Goal: Information Seeking & Learning: Learn about a topic

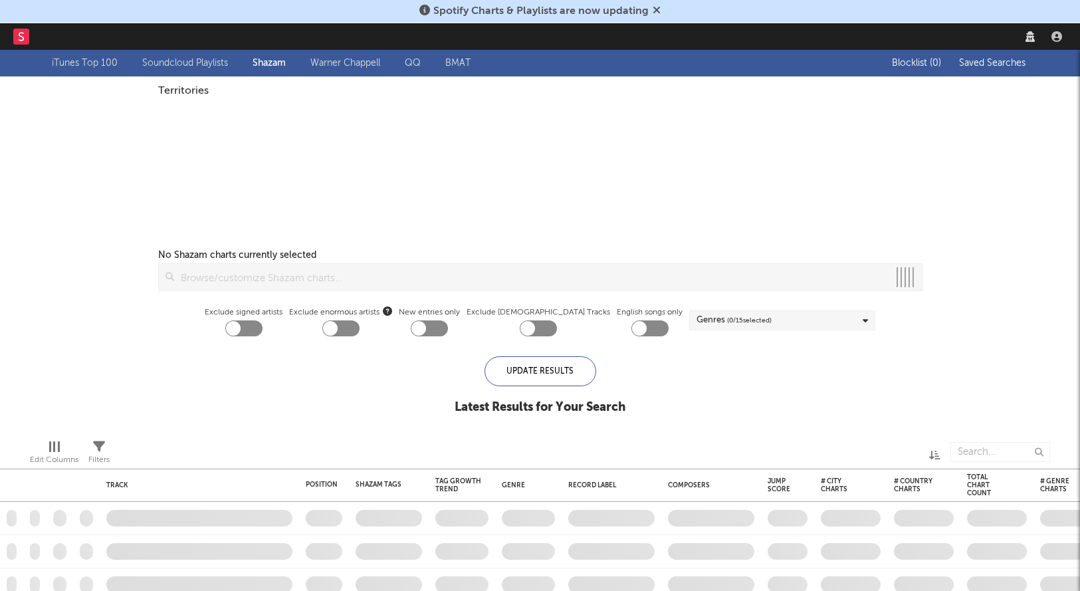
checkbox input "true"
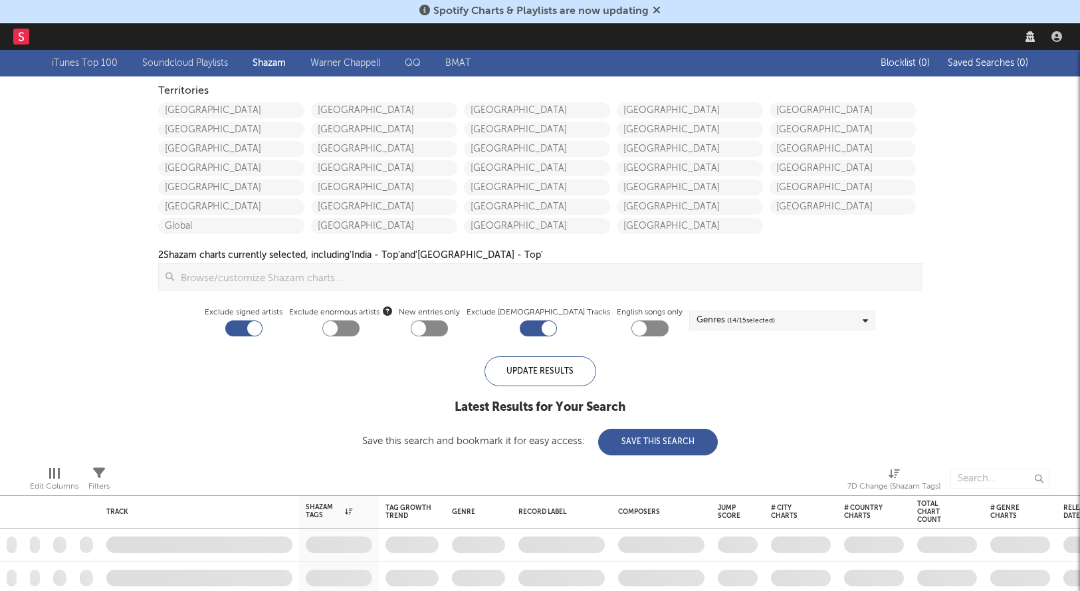
click at [195, 110] on link "[GEOGRAPHIC_DATA]" at bounding box center [231, 110] width 146 height 16
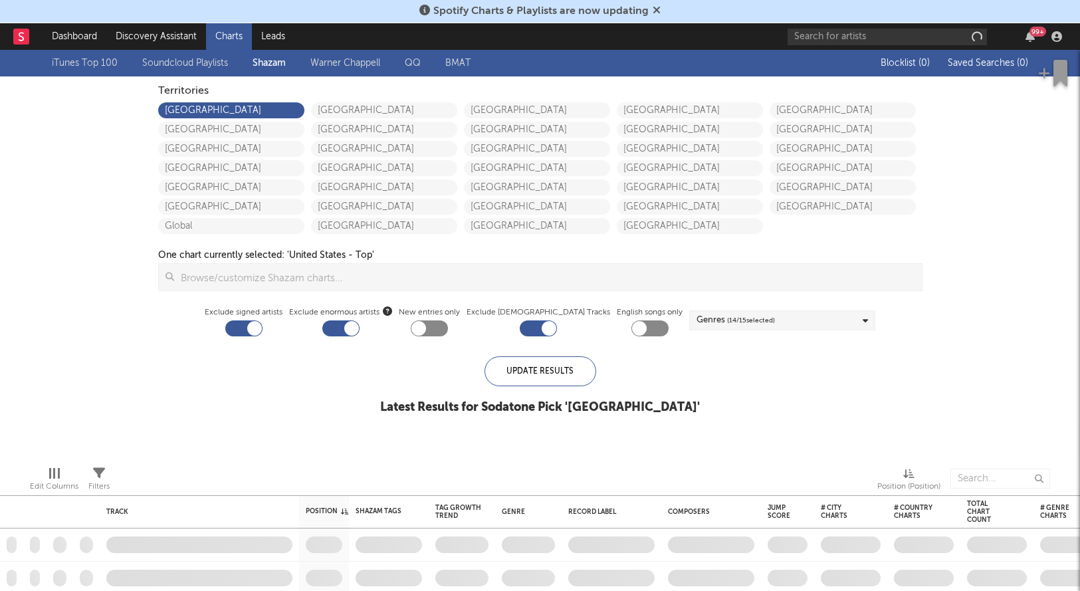
checkbox input "true"
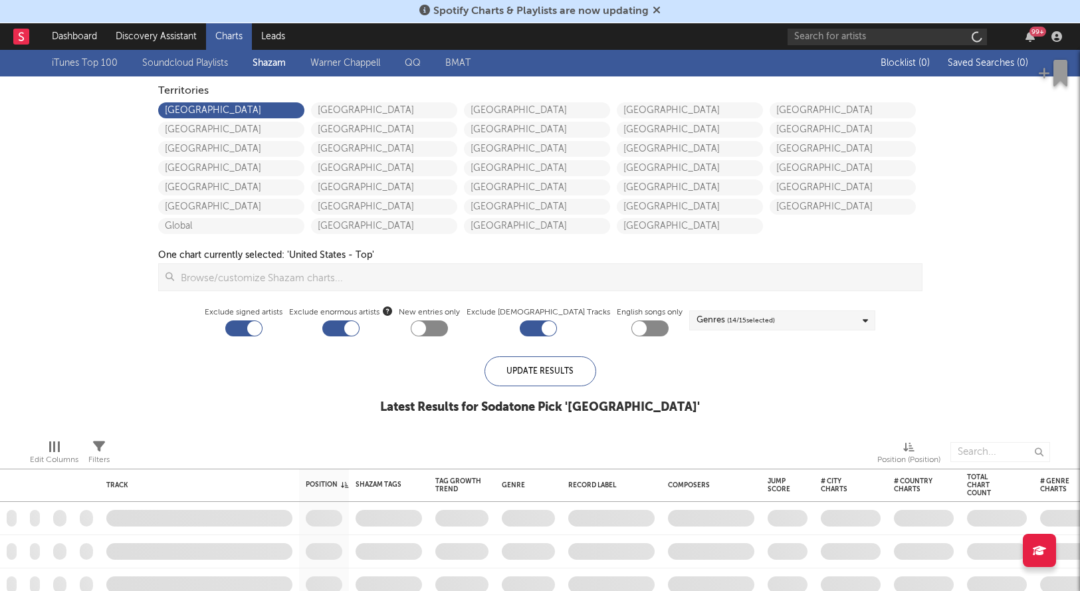
click at [658, 7] on icon at bounding box center [656, 10] width 8 height 11
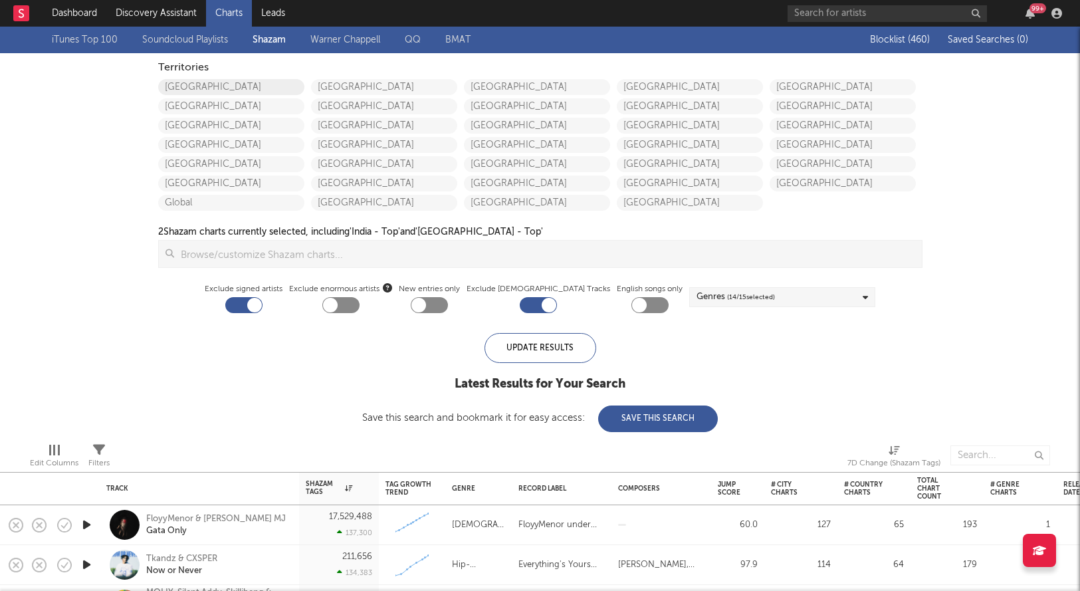
click at [225, 88] on link "[GEOGRAPHIC_DATA]" at bounding box center [231, 87] width 146 height 16
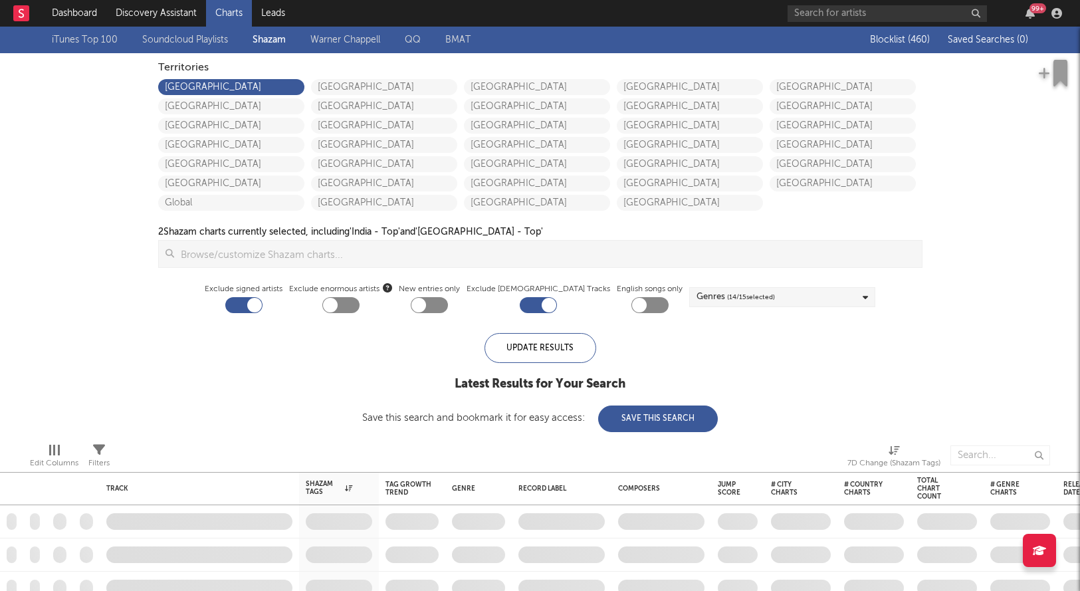
checkbox input "true"
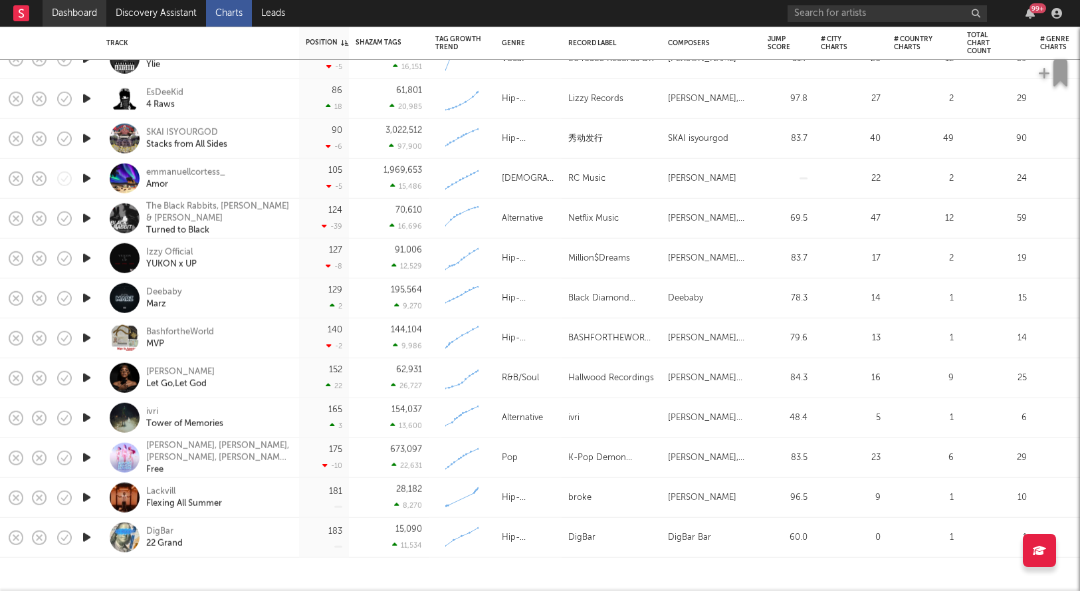
click at [87, 19] on link "Dashboard" at bounding box center [75, 13] width 64 height 27
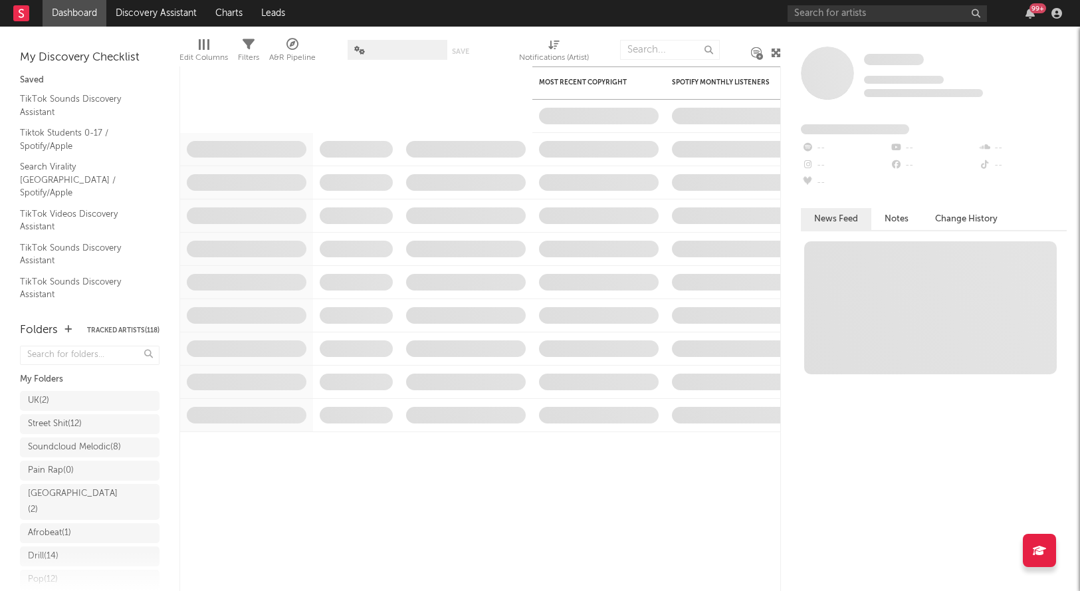
scroll to position [245, 0]
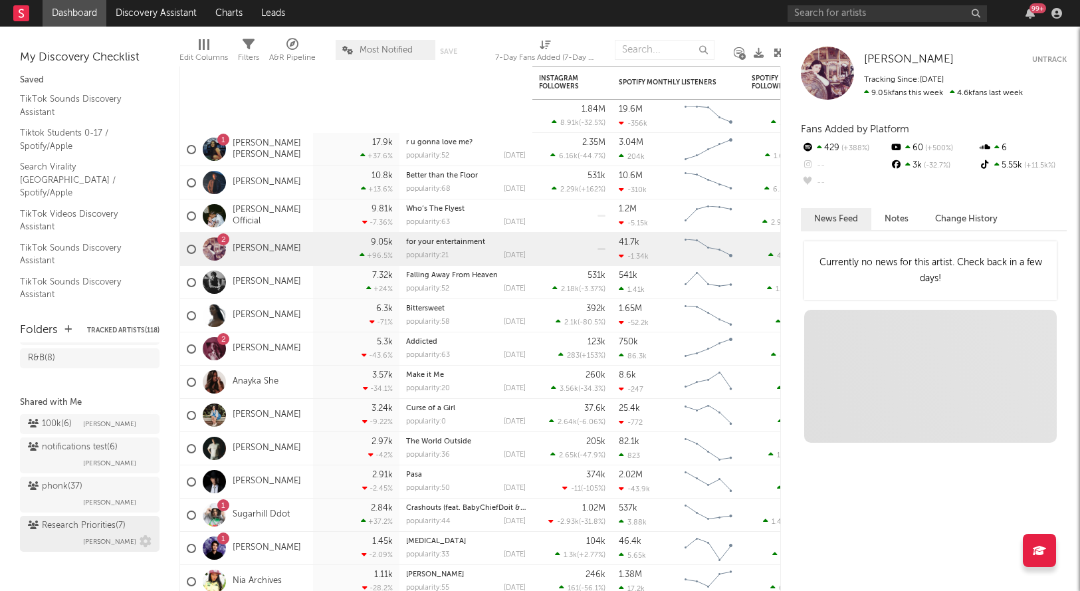
click at [95, 522] on div "Research Priorities ( 7 )" at bounding box center [77, 526] width 98 height 16
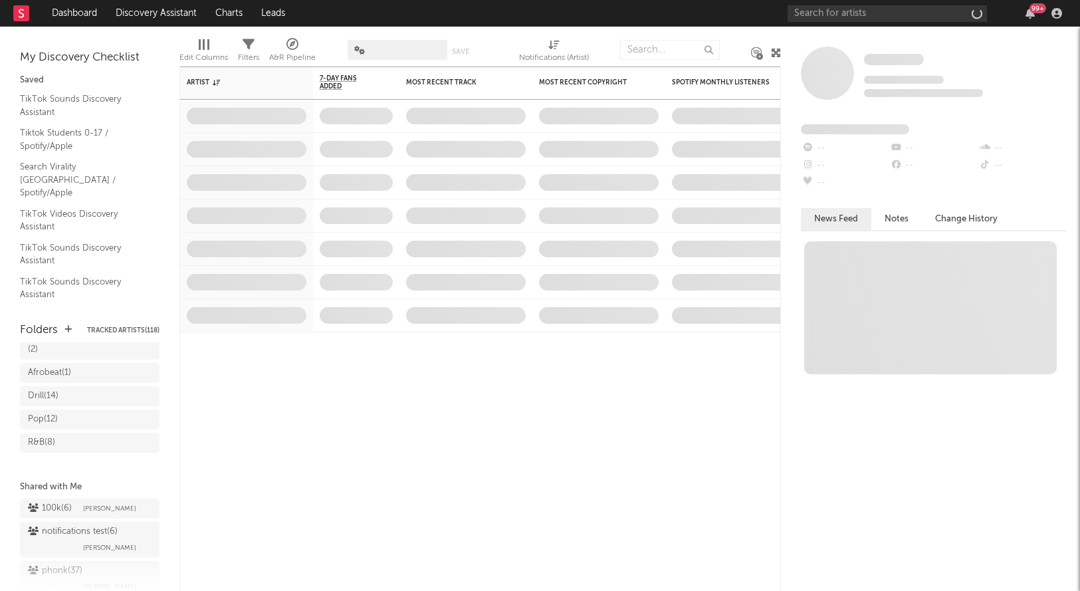
scroll to position [245, 0]
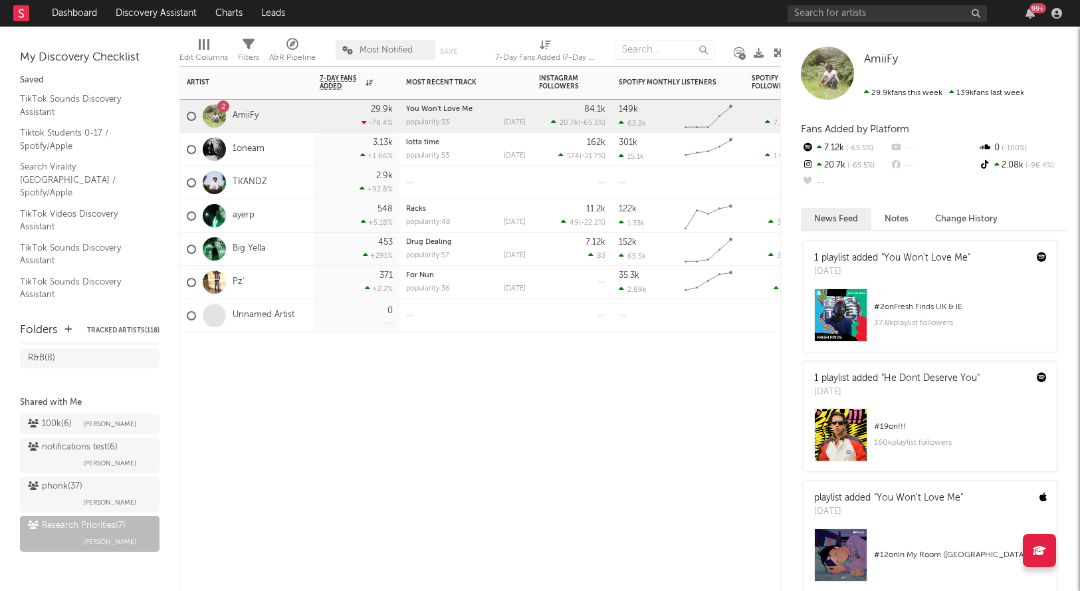
click at [256, 322] on div "Unnamed Artist" at bounding box center [241, 315] width 108 height 39
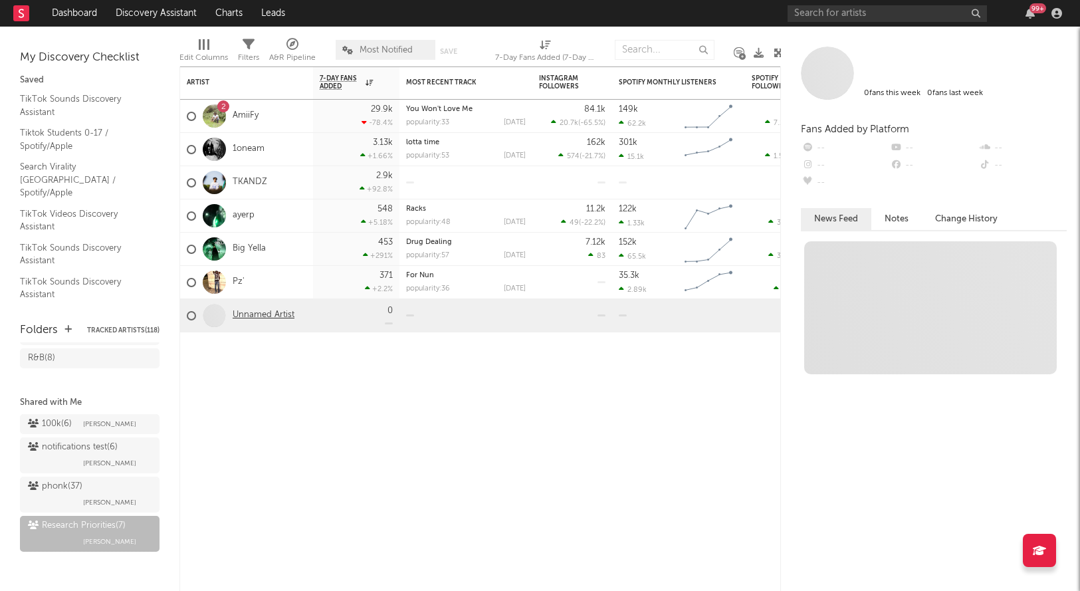
click at [256, 317] on link "Unnamed Artist" at bounding box center [264, 315] width 62 height 11
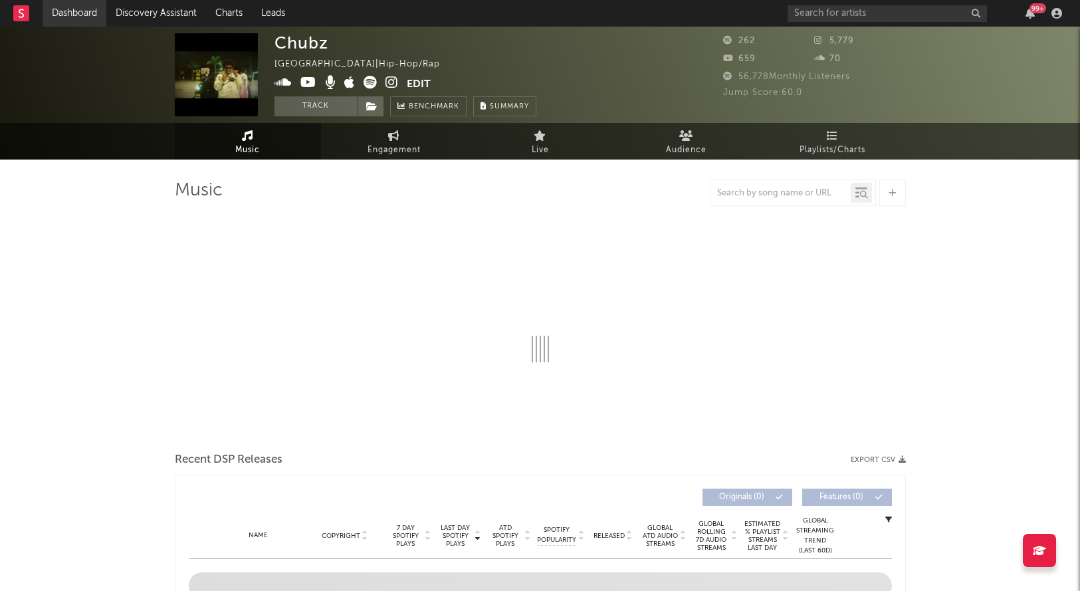
select select "1w"
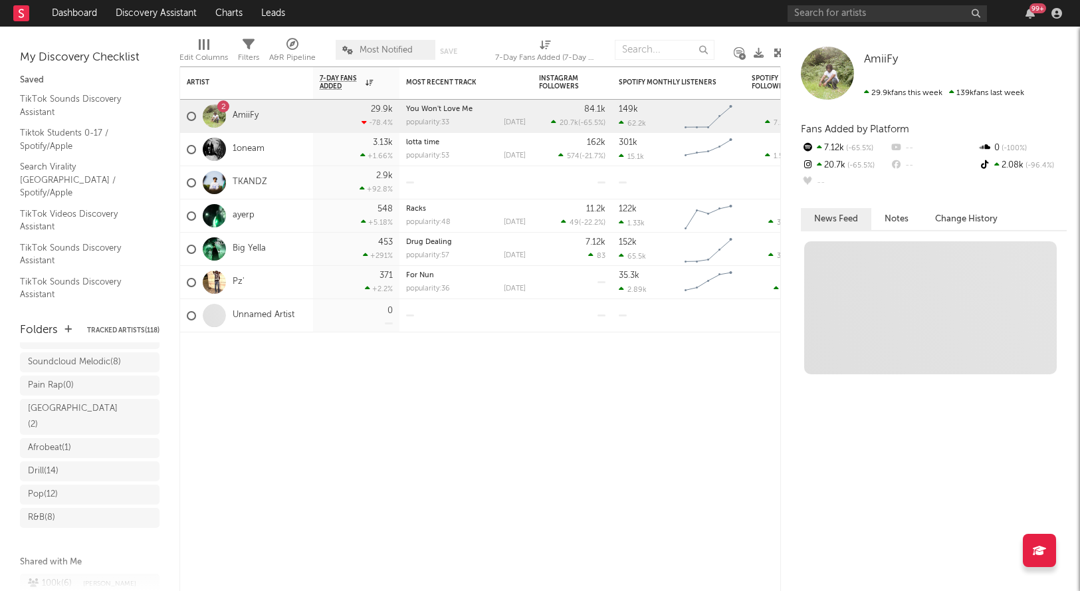
scroll to position [245, 0]
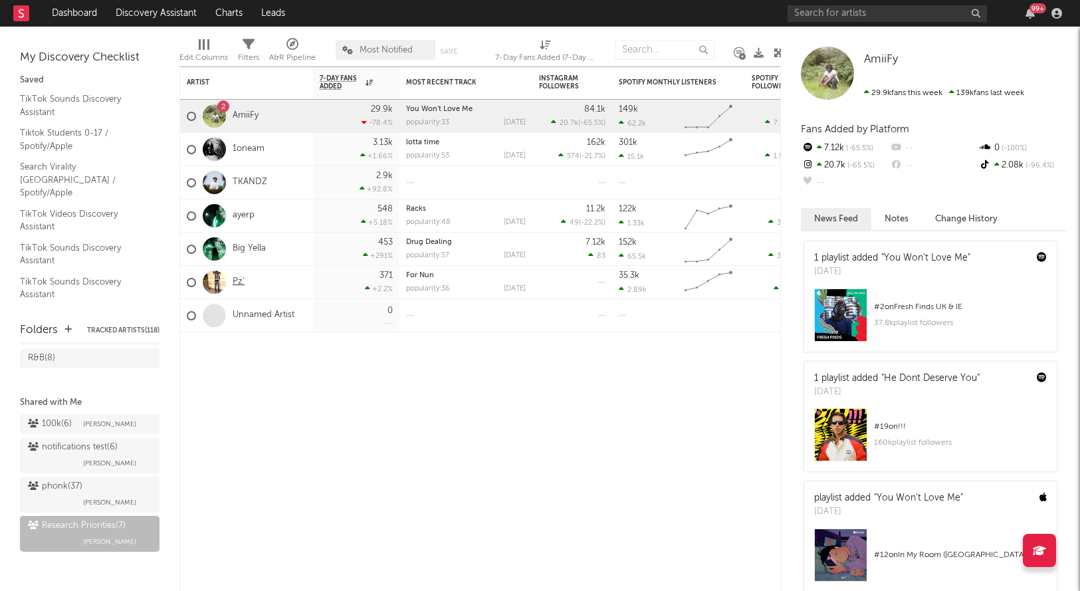
click at [235, 278] on link "Pz'" at bounding box center [239, 281] width 12 height 11
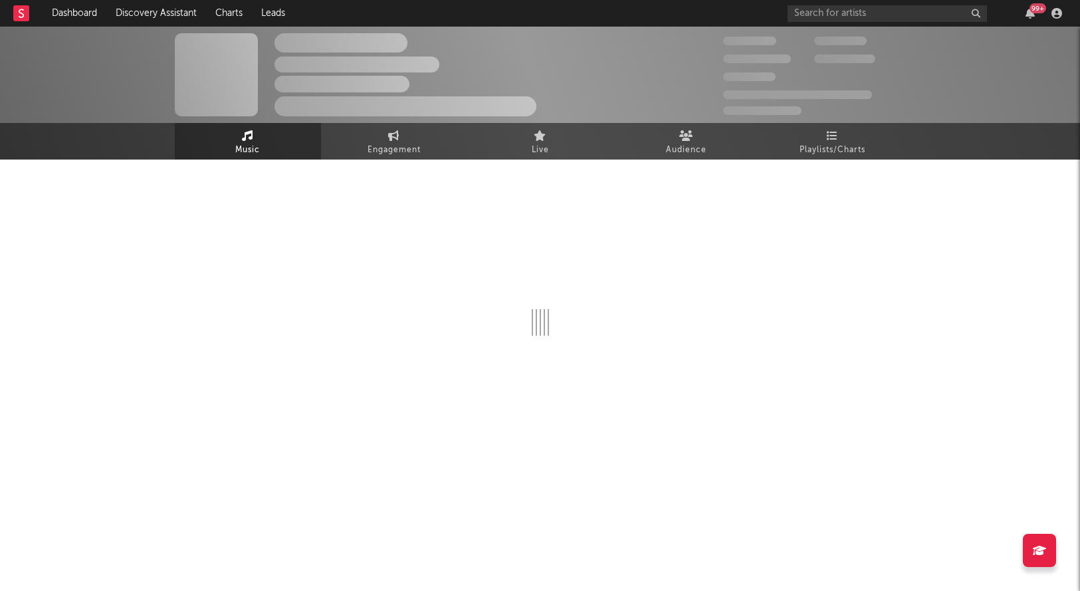
select select "1w"
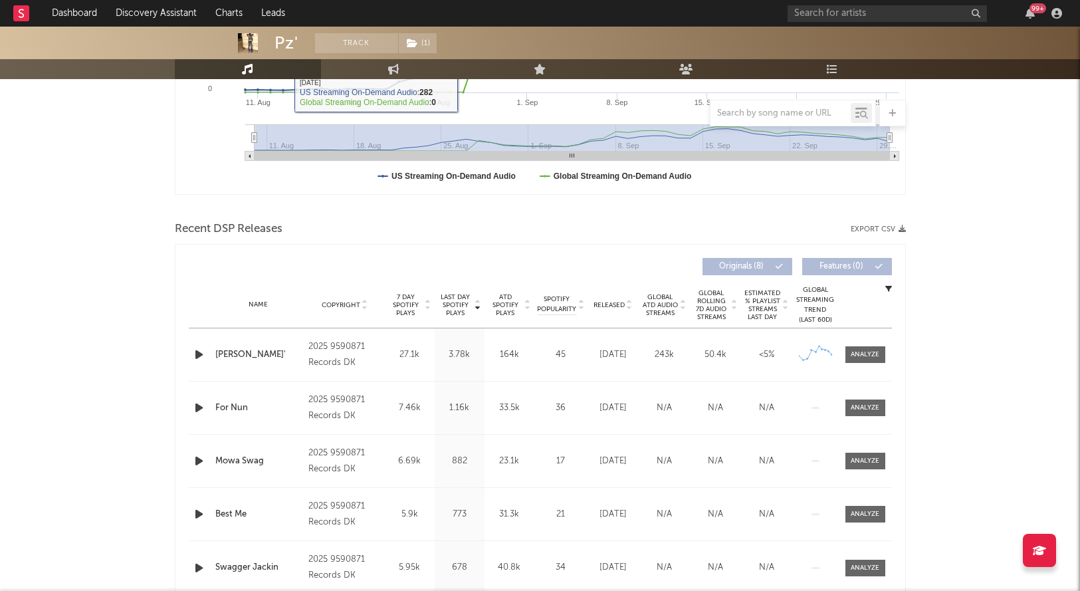
scroll to position [429, 0]
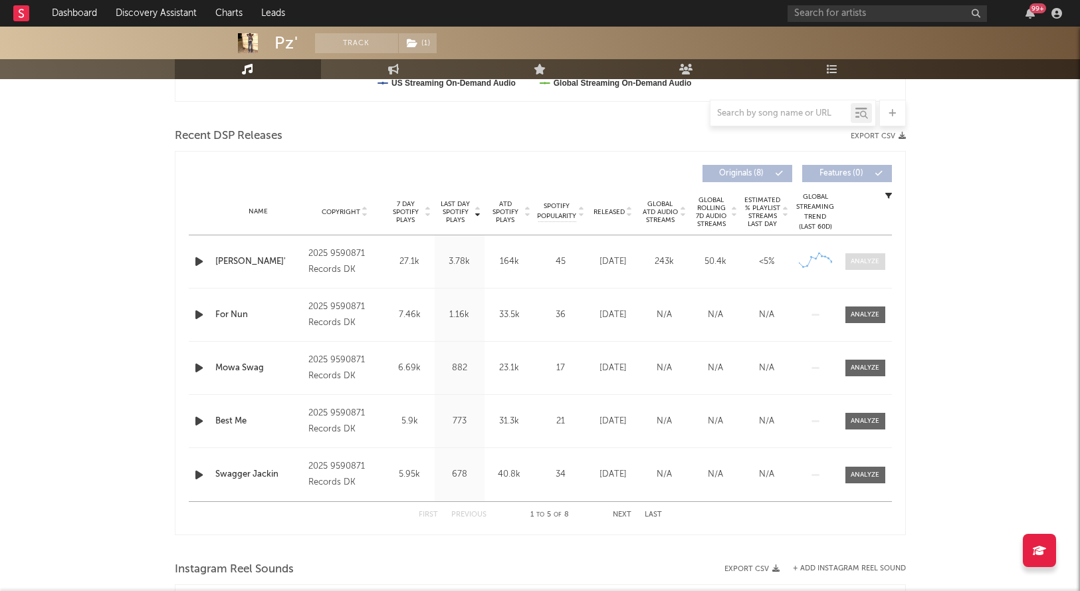
click at [851, 253] on span at bounding box center [865, 261] width 40 height 17
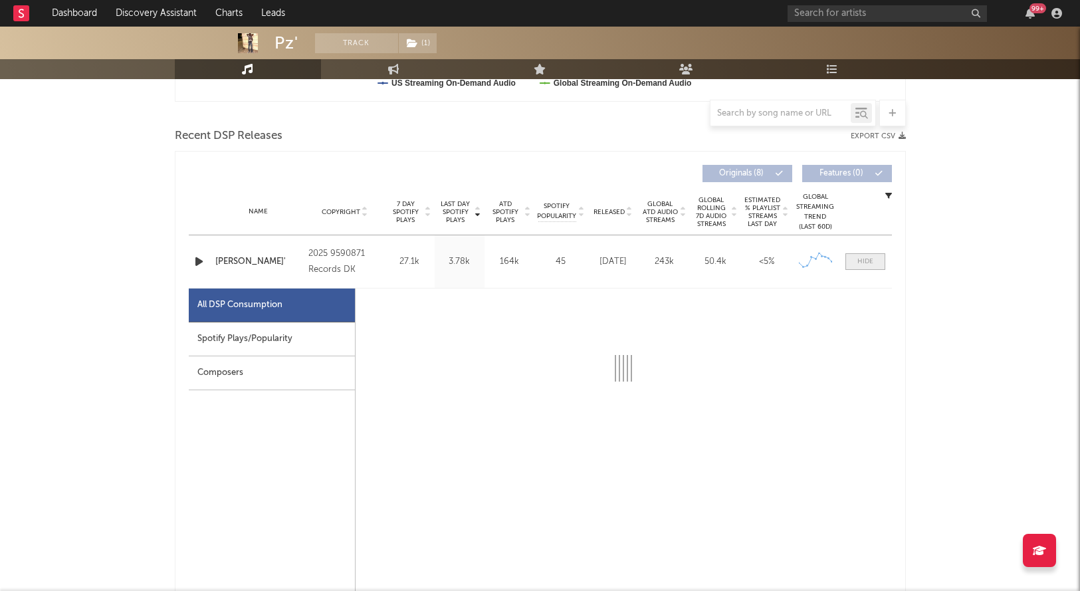
select select "1w"
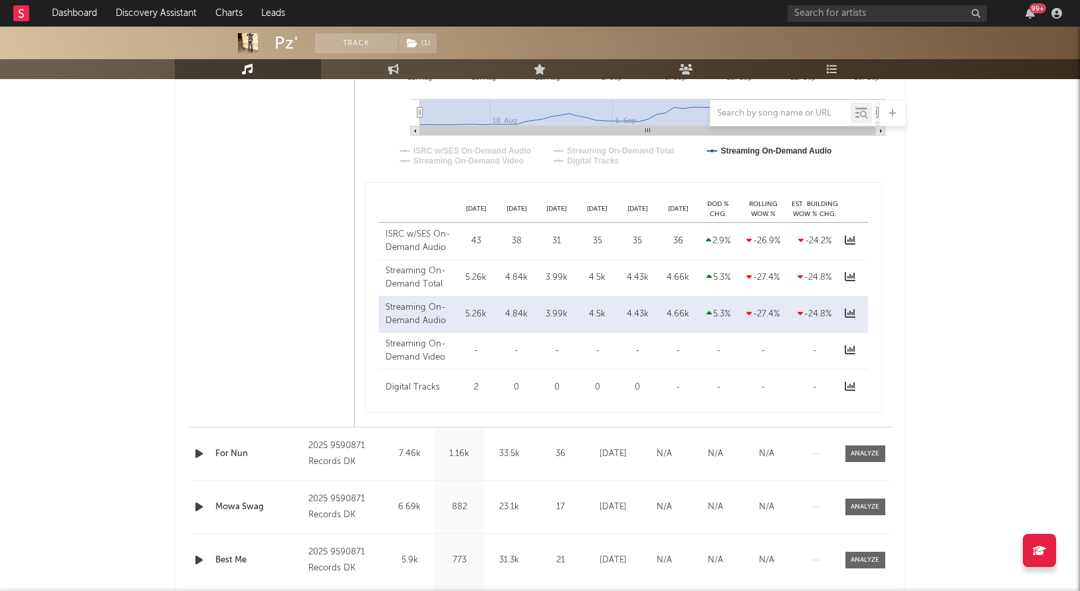
scroll to position [927, 0]
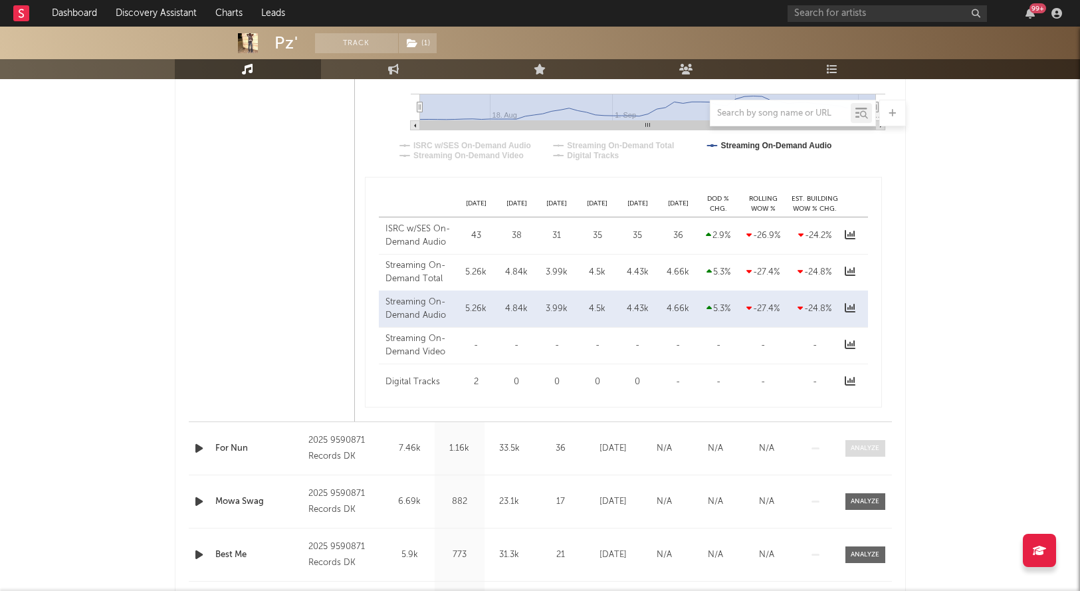
click at [875, 448] on div at bounding box center [864, 448] width 29 height 10
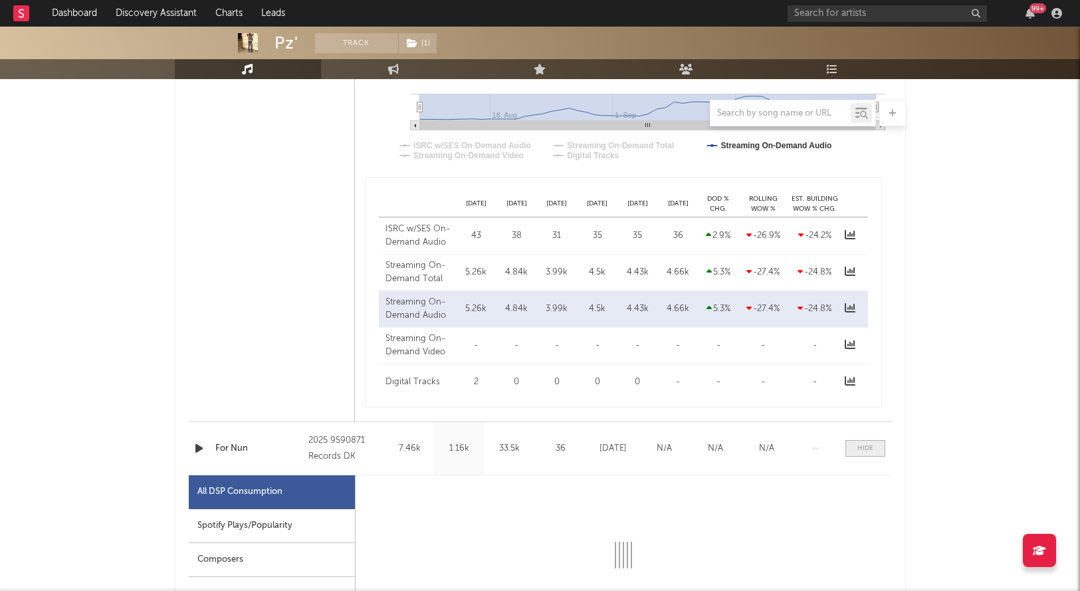
select select "1w"
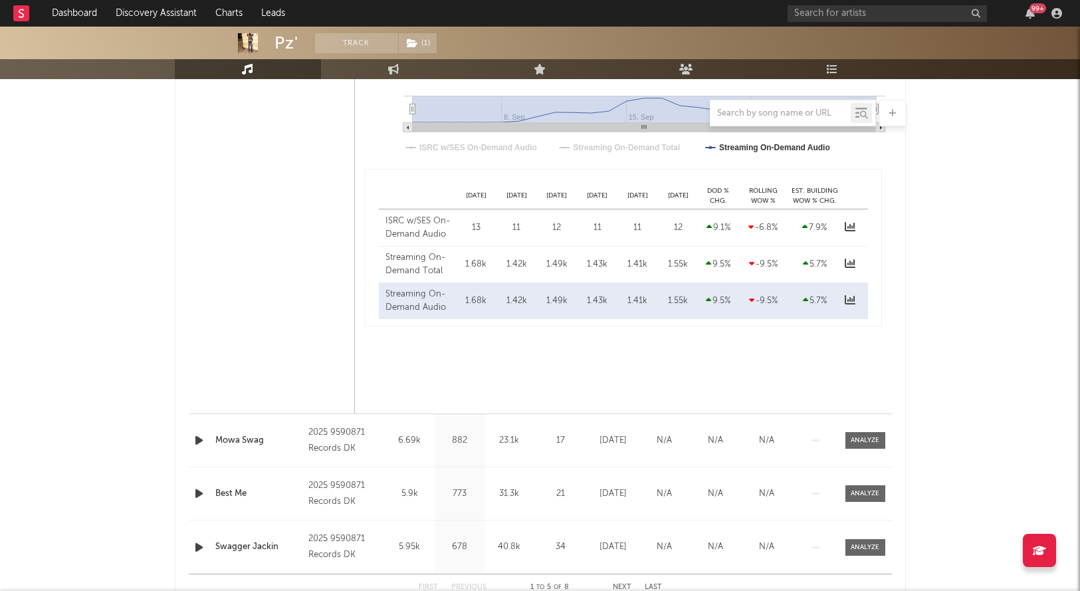
scroll to position [1621, 0]
click at [868, 462] on div "Name Mowa Swag Copyright 2025 9590871 Records DK Label 9590871 Records DK Album…" at bounding box center [540, 439] width 703 height 52
click at [868, 444] on span at bounding box center [865, 439] width 40 height 17
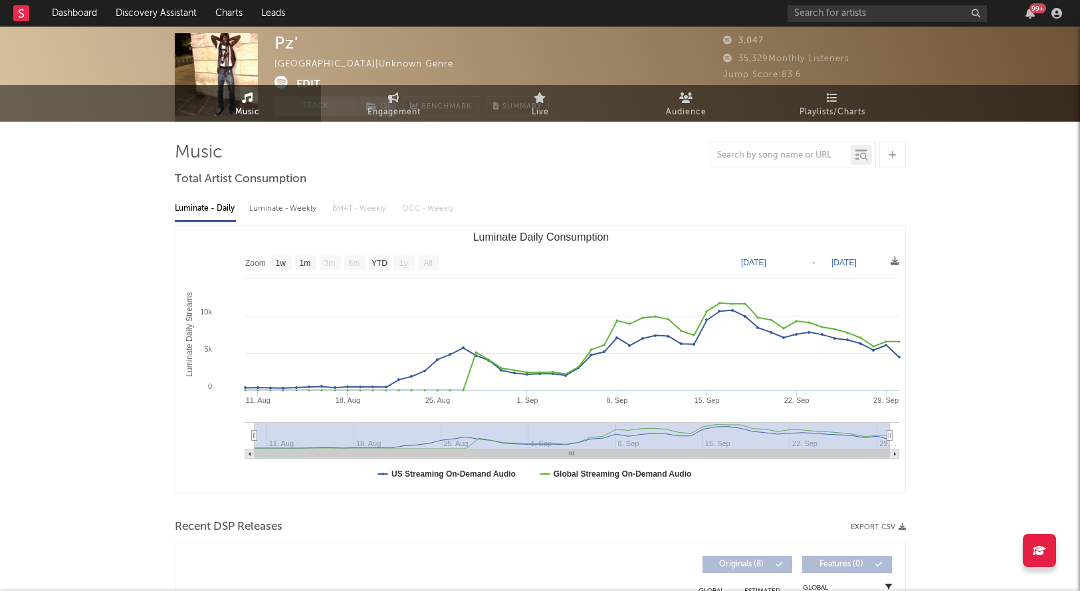
scroll to position [0, 0]
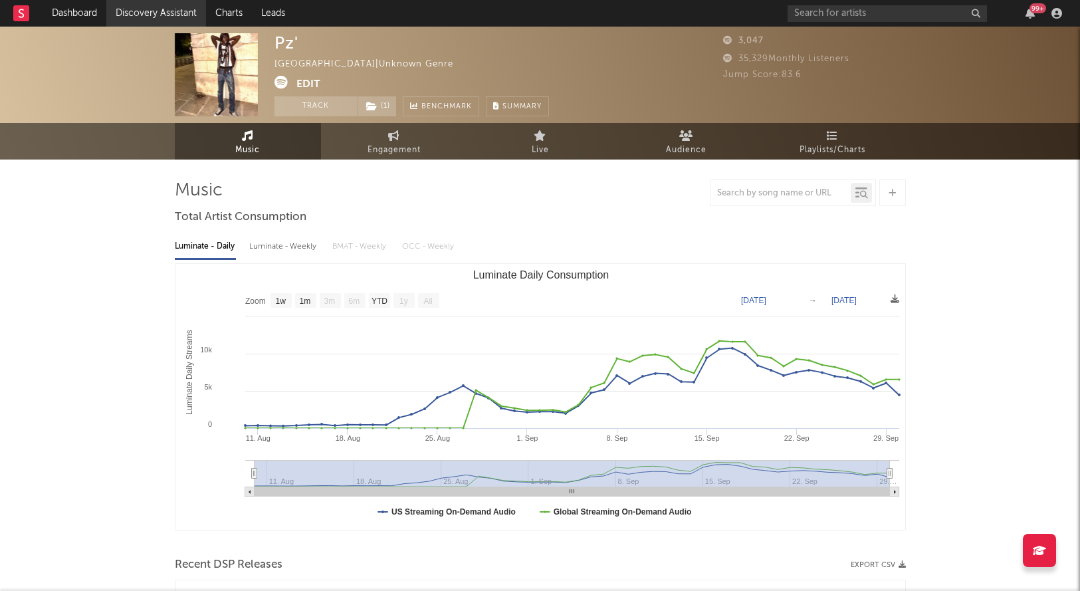
click at [157, 11] on link "Discovery Assistant" at bounding box center [156, 13] width 100 height 27
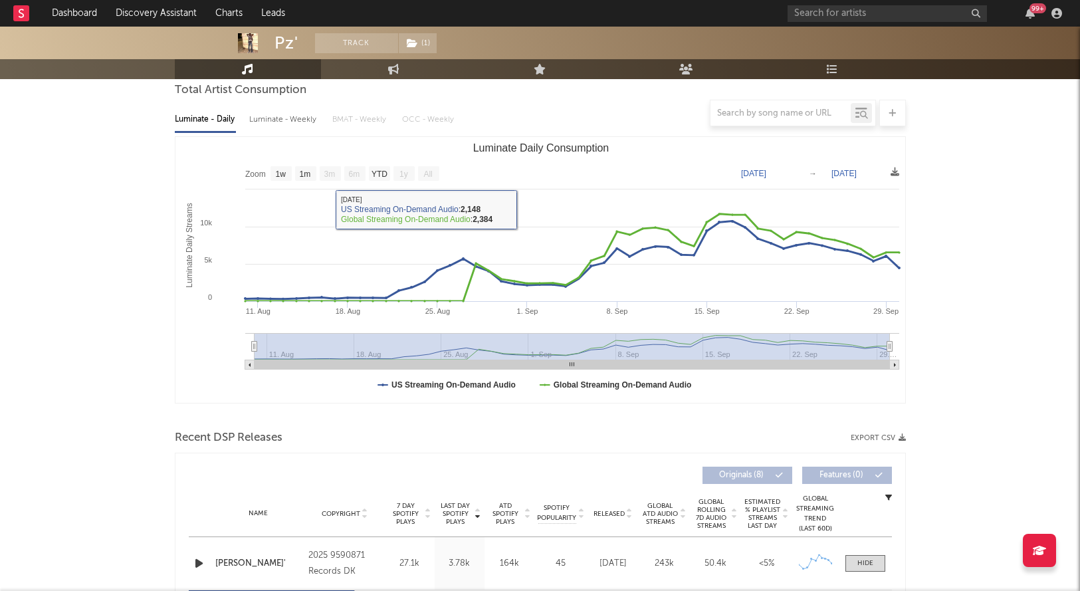
scroll to position [272, 0]
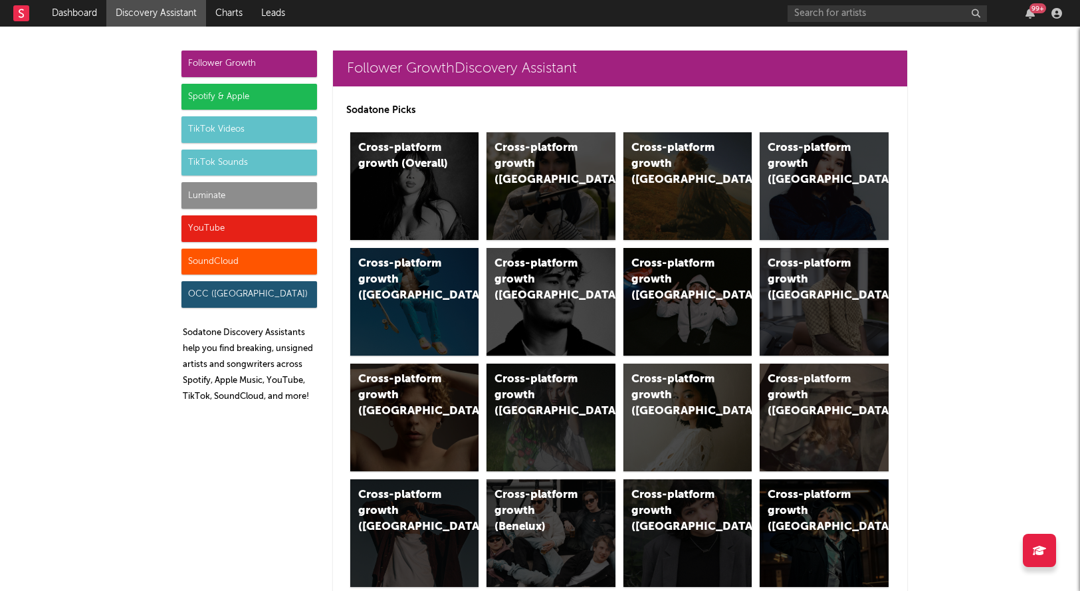
click at [213, 201] on div "Luminate" at bounding box center [249, 195] width 136 height 27
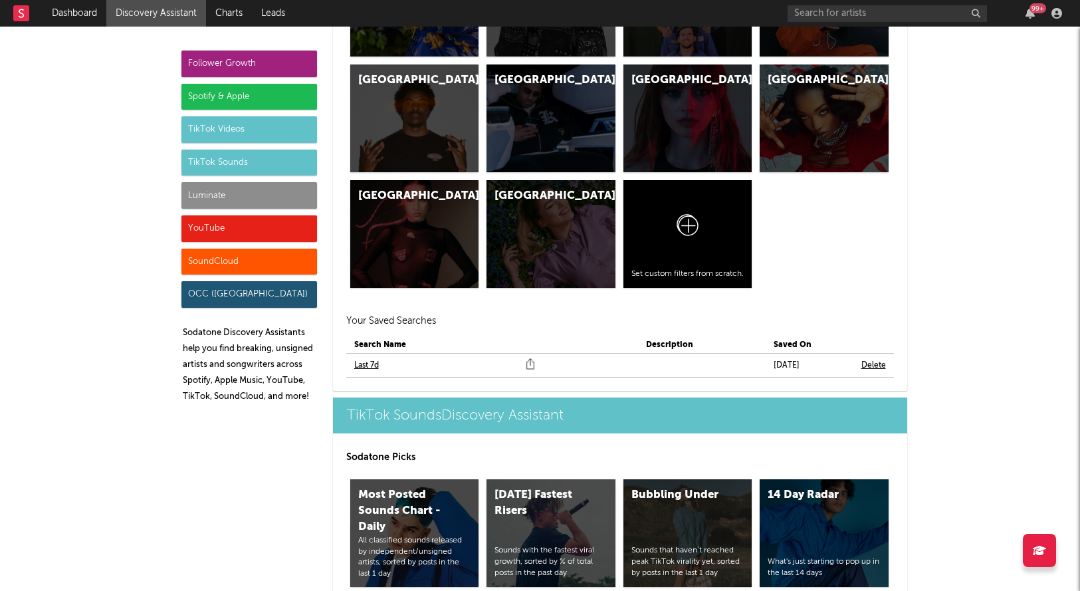
scroll to position [6059, 0]
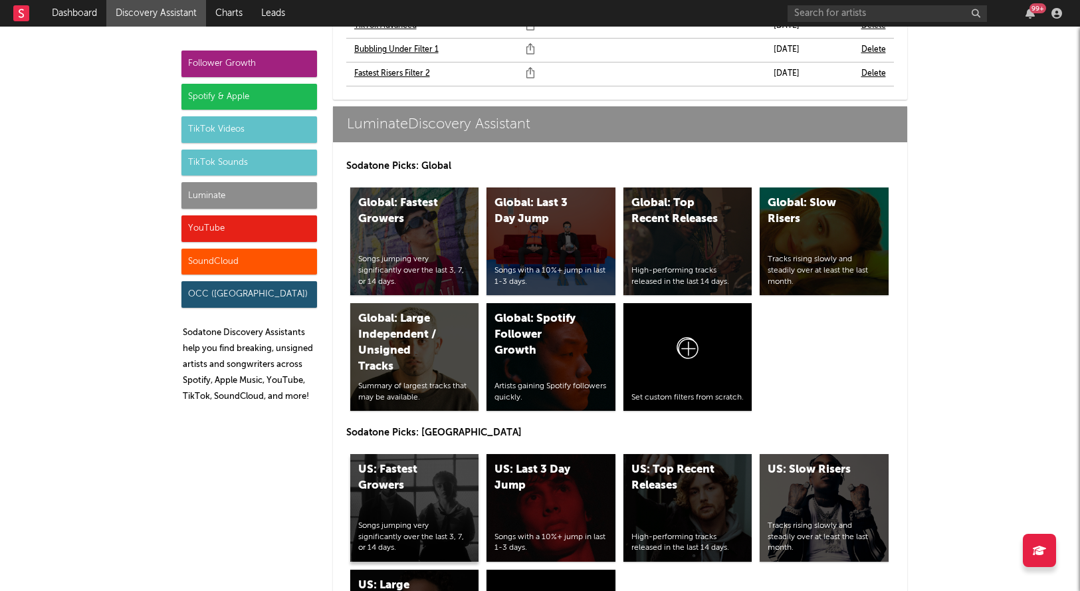
click at [407, 454] on div "US: Fastest Growers Songs jumping very significantly over the last 3, 7, or 14 …" at bounding box center [414, 508] width 129 height 108
click at [690, 462] on div "US: Top Recent Releases" at bounding box center [676, 478] width 90 height 32
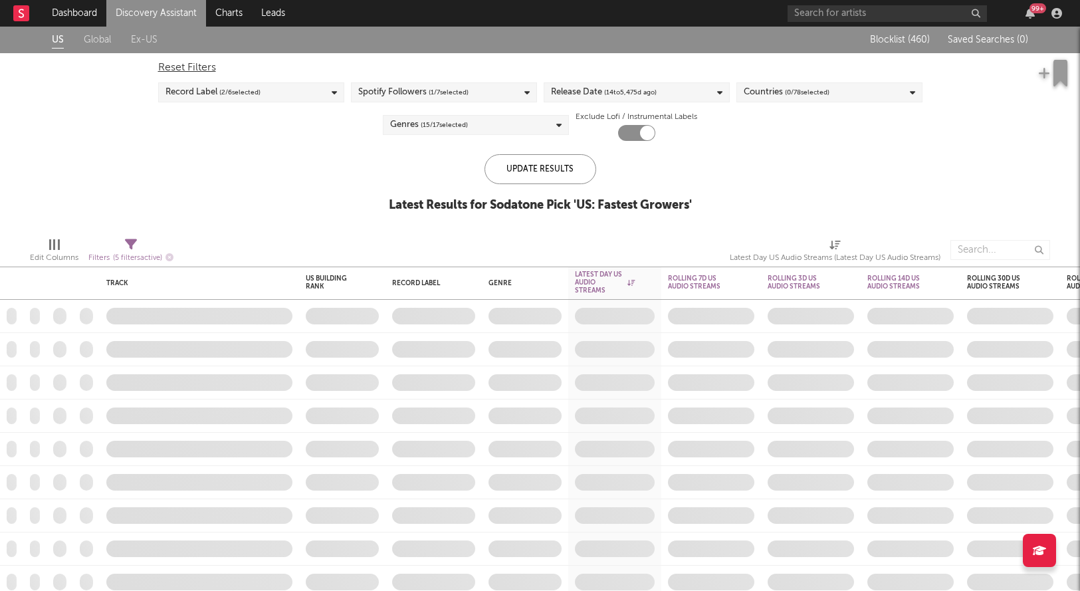
click at [652, 96] on span "( 14 to 5,475 d ago)" at bounding box center [630, 92] width 52 height 16
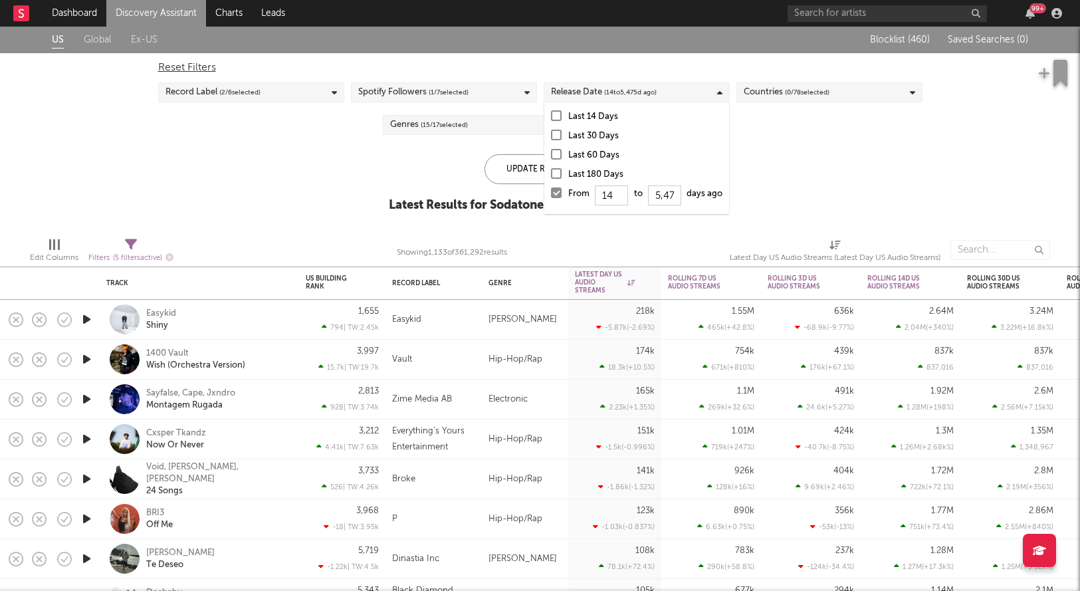
click at [628, 194] on div "From 14 to 5,475 days ago" at bounding box center [645, 196] width 154 height 21
click at [551, 194] on input "From 14 to 5,475 days ago" at bounding box center [551, 196] width 0 height 21
click at [557, 194] on div at bounding box center [556, 192] width 11 height 11
click at [551, 194] on input "From to days ago" at bounding box center [551, 196] width 0 height 21
click at [609, 202] on input "From to days ago" at bounding box center [611, 195] width 33 height 20
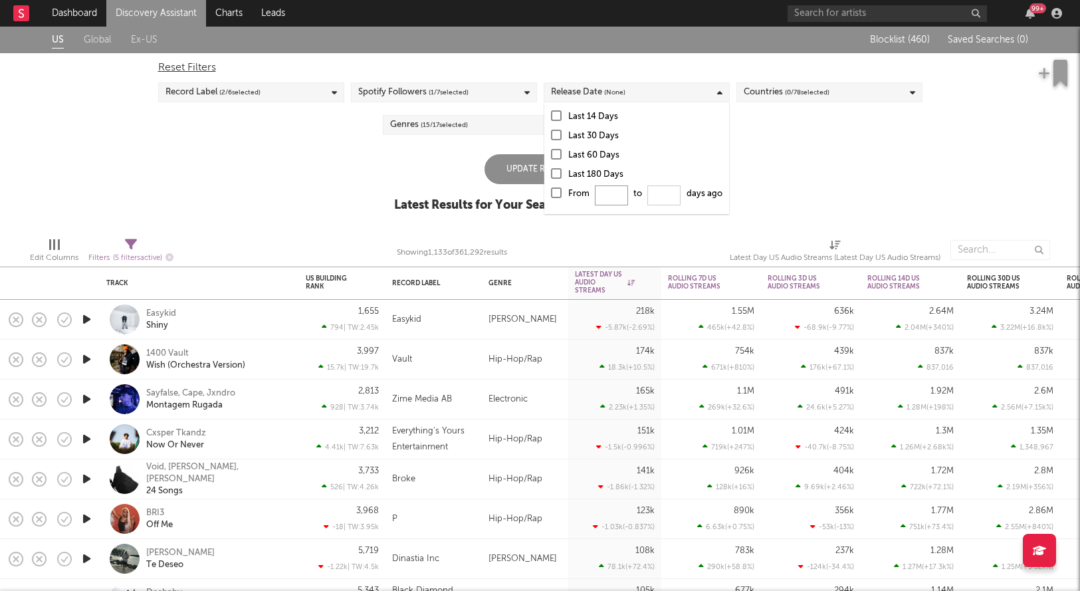
type input "0"
click at [512, 170] on div "Update Results" at bounding box center [540, 169] width 112 height 30
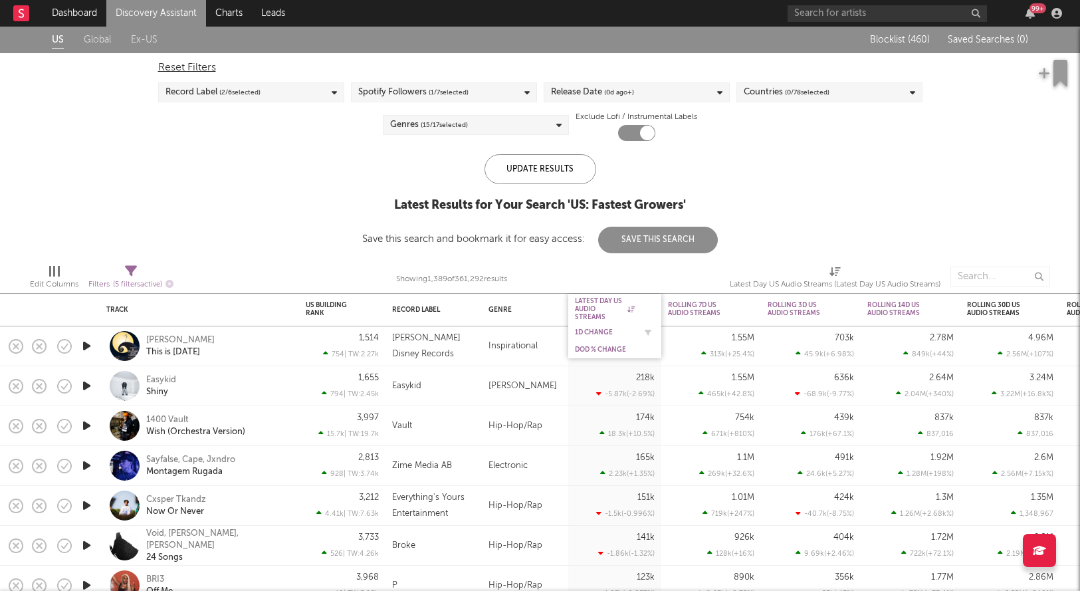
click at [590, 333] on div "1D Change" at bounding box center [605, 332] width 60 height 8
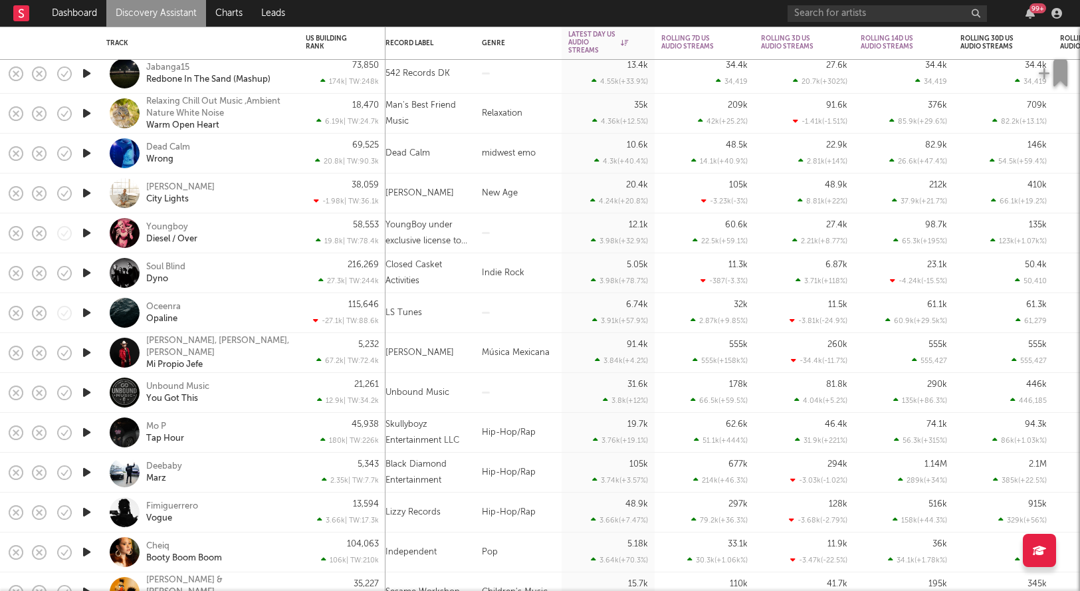
click at [90, 239] on icon "button" at bounding box center [87, 233] width 14 height 17
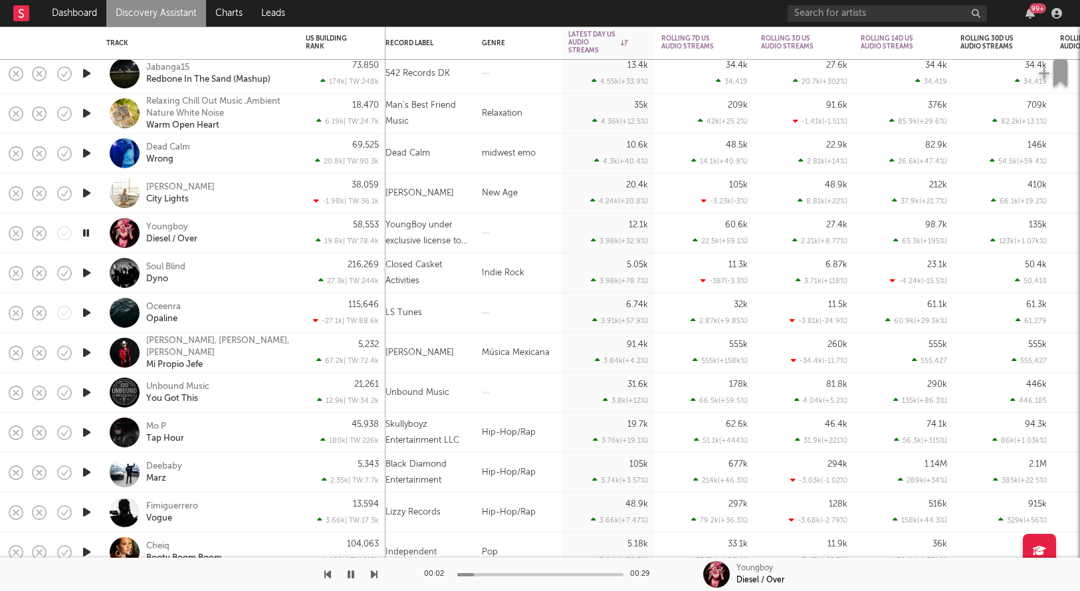
click at [90, 239] on icon "button" at bounding box center [86, 233] width 13 height 17
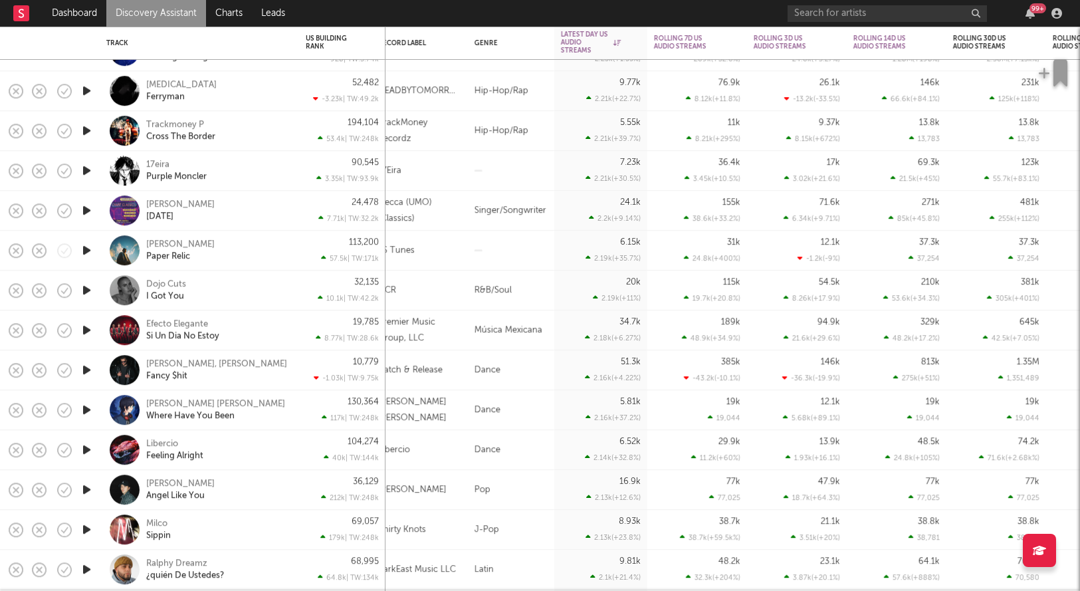
click at [84, 175] on icon "button" at bounding box center [87, 170] width 14 height 17
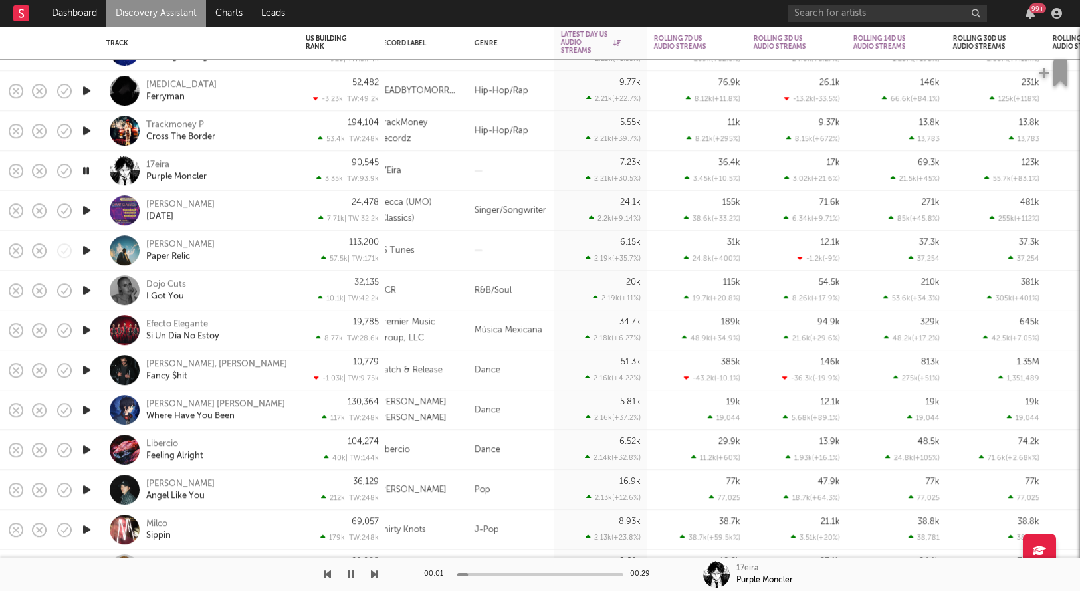
click at [84, 175] on icon "button" at bounding box center [86, 170] width 13 height 17
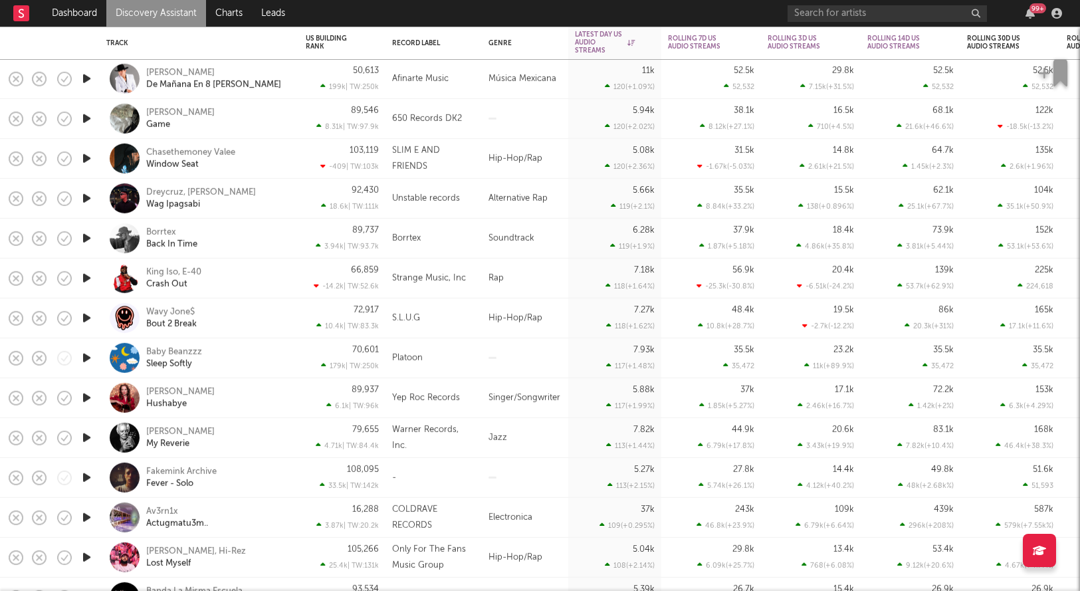
click at [88, 124] on icon "button" at bounding box center [87, 118] width 14 height 17
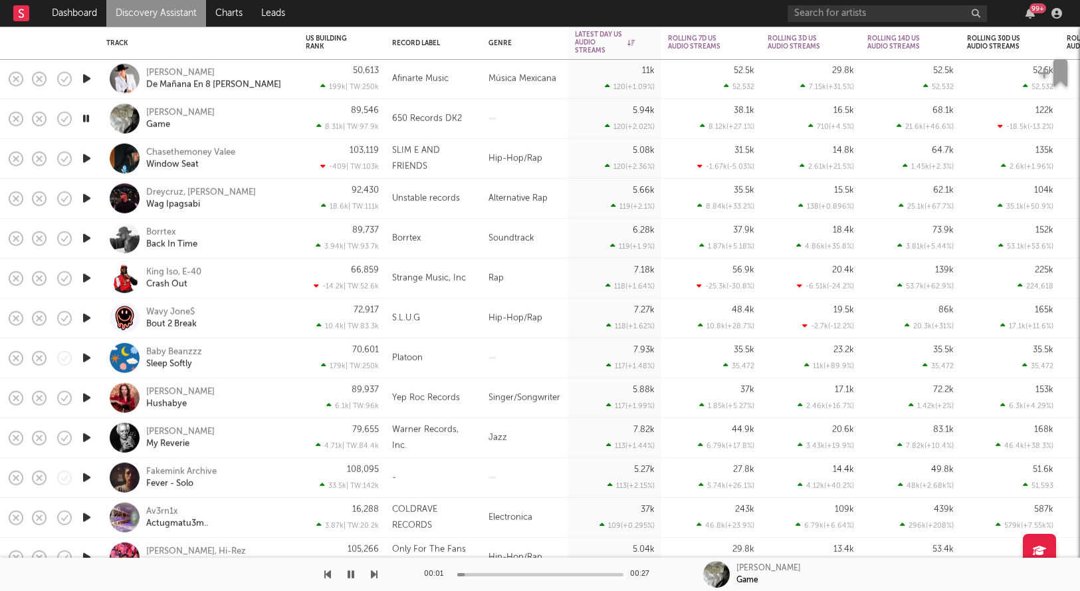
click at [88, 124] on icon "button" at bounding box center [86, 118] width 13 height 17
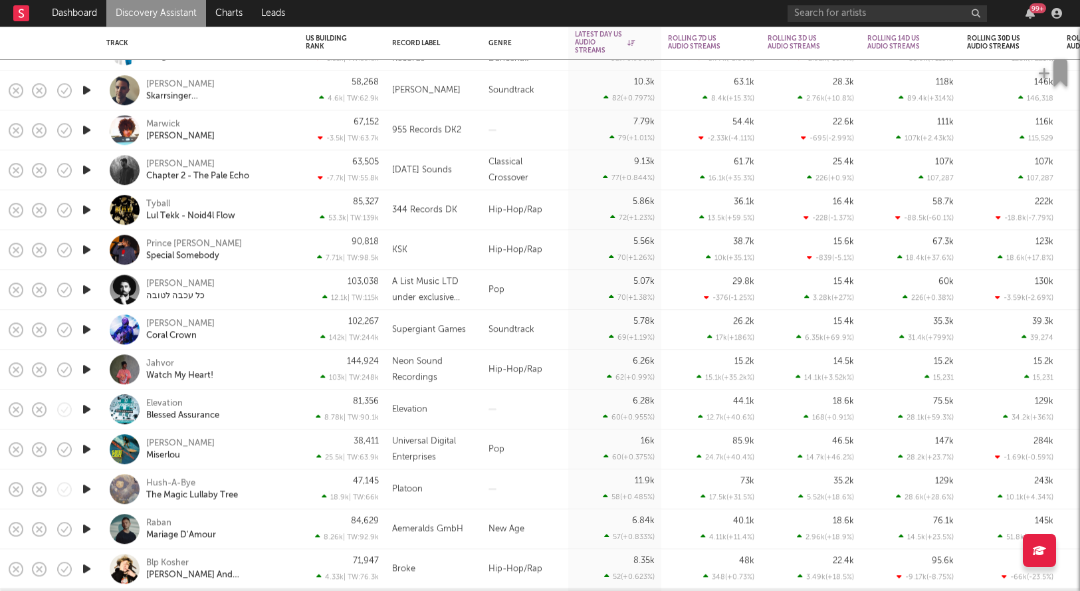
click at [88, 205] on icon "button" at bounding box center [87, 209] width 14 height 17
click at [87, 205] on icon "button" at bounding box center [87, 209] width 14 height 17
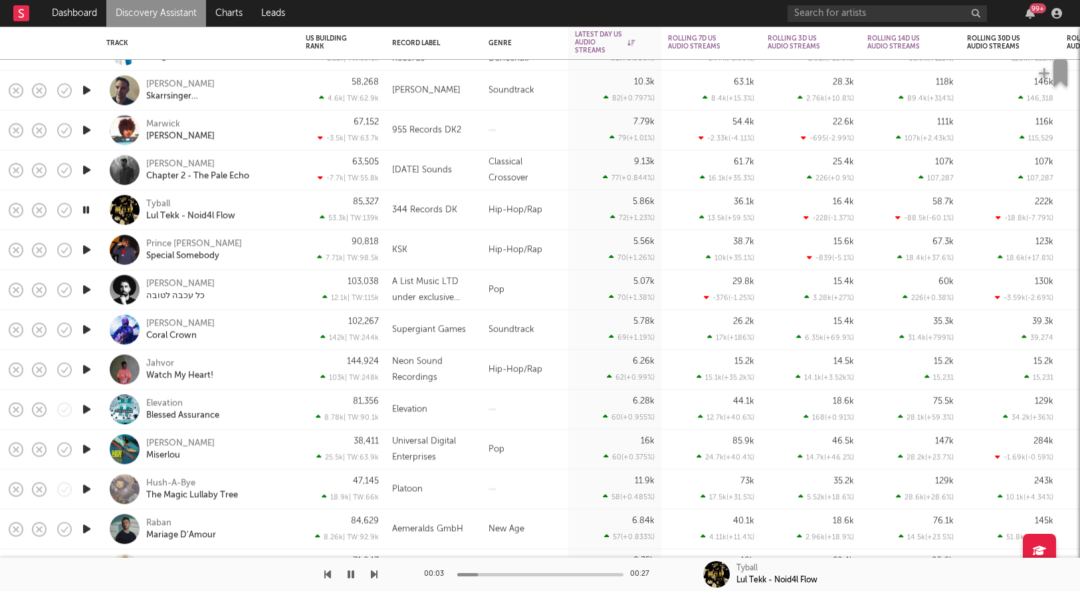
click at [87, 205] on icon "button" at bounding box center [86, 209] width 13 height 17
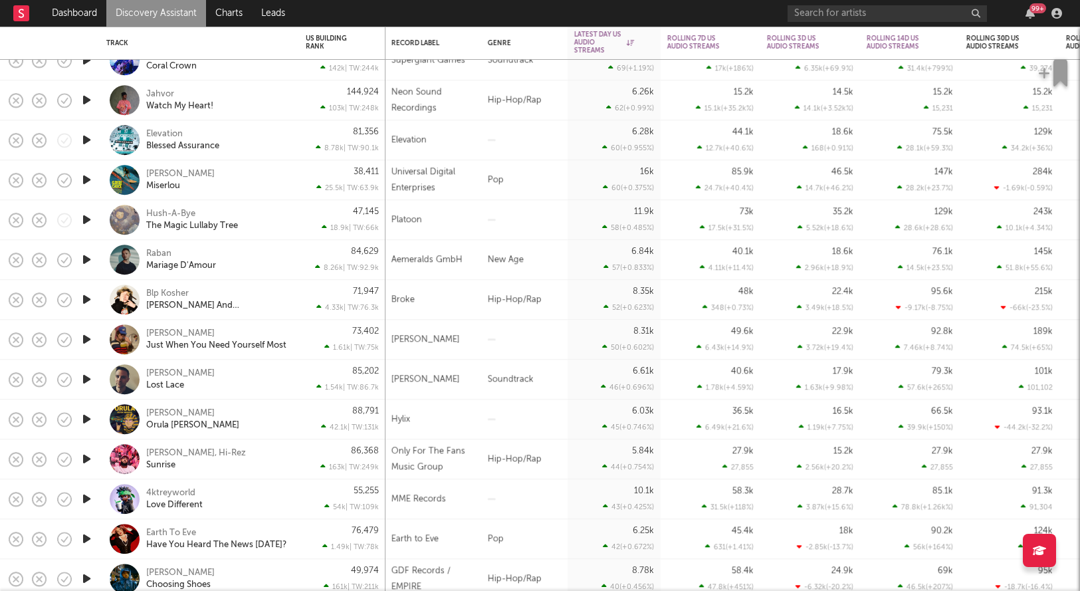
click at [85, 104] on icon "button" at bounding box center [87, 100] width 14 height 17
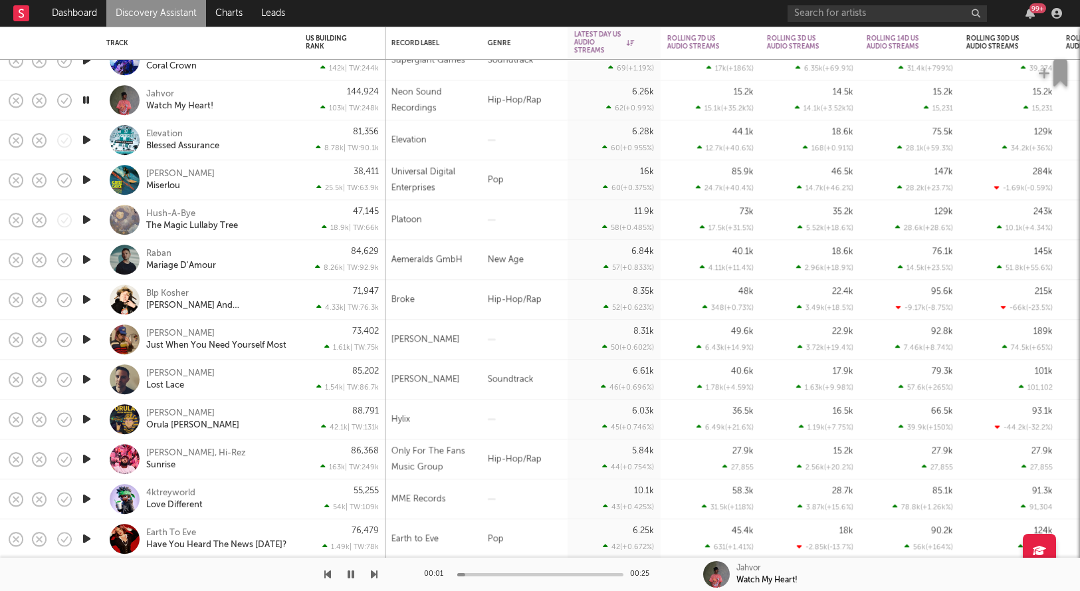
click at [85, 104] on icon "button" at bounding box center [86, 100] width 13 height 17
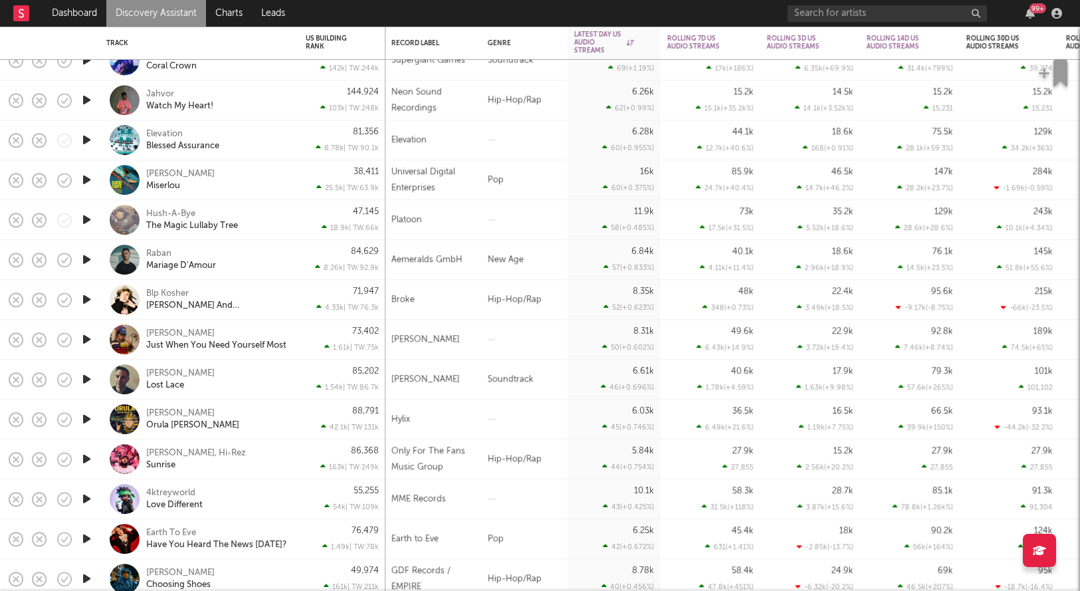
click at [85, 104] on icon "button" at bounding box center [87, 100] width 14 height 17
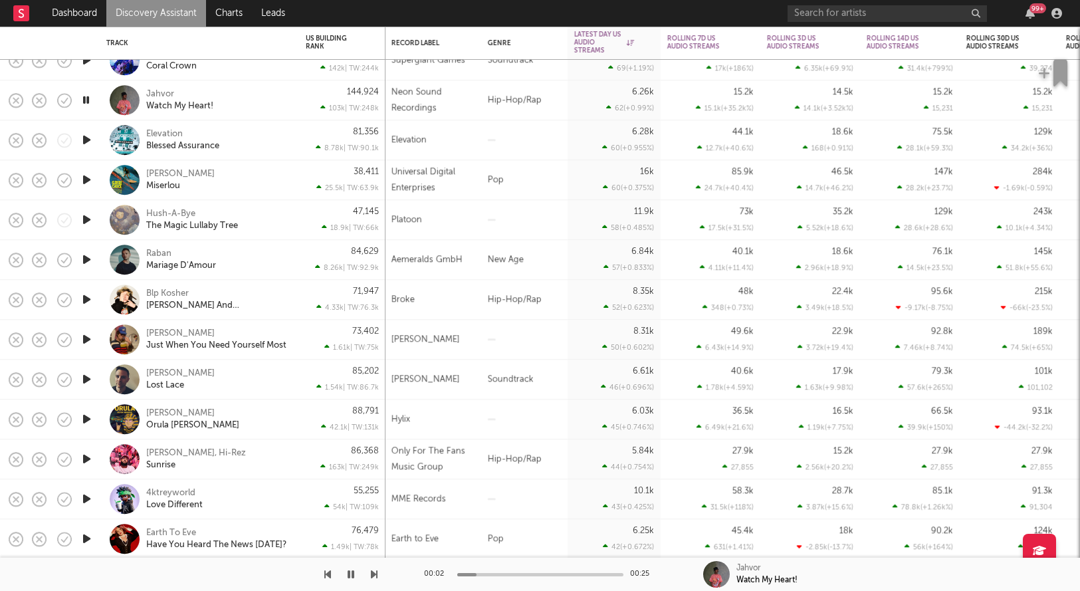
click at [85, 104] on icon "button" at bounding box center [86, 100] width 13 height 17
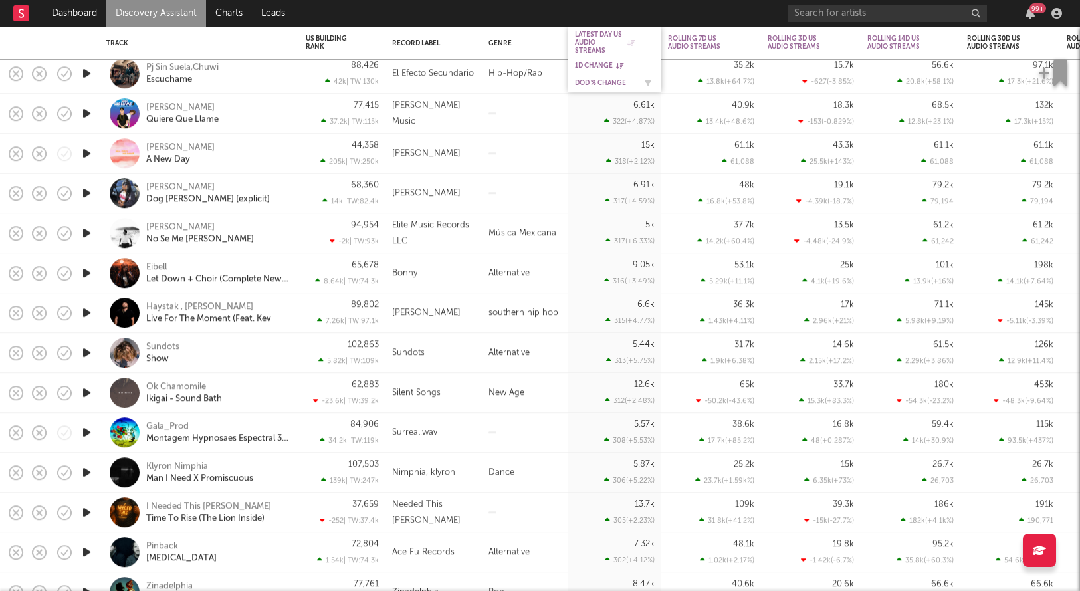
click at [592, 85] on div "DoD % Change" at bounding box center [605, 83] width 60 height 8
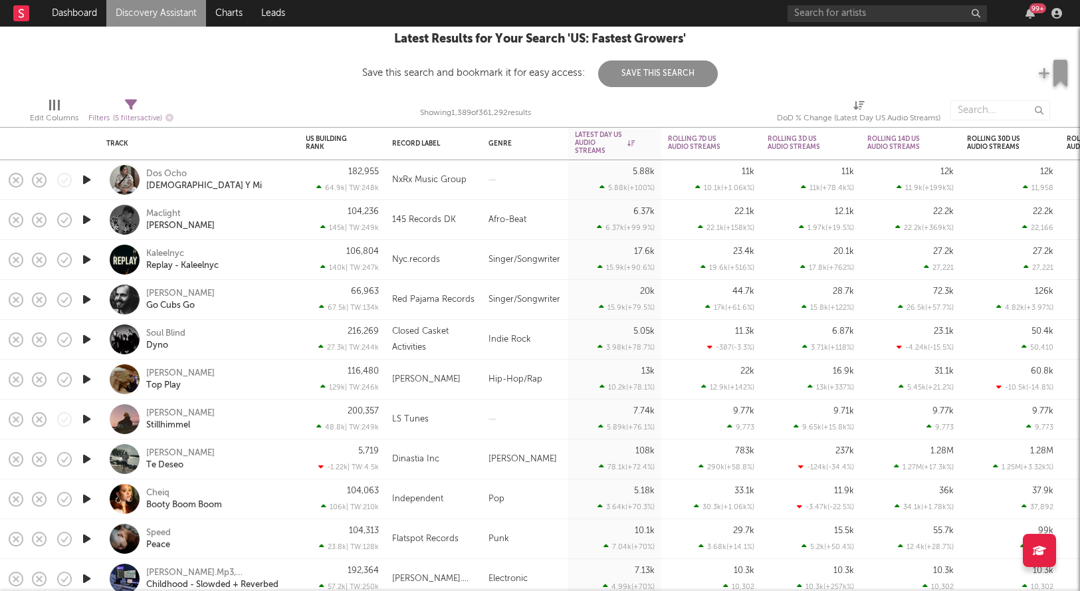
click at [87, 175] on icon "button" at bounding box center [87, 179] width 14 height 17
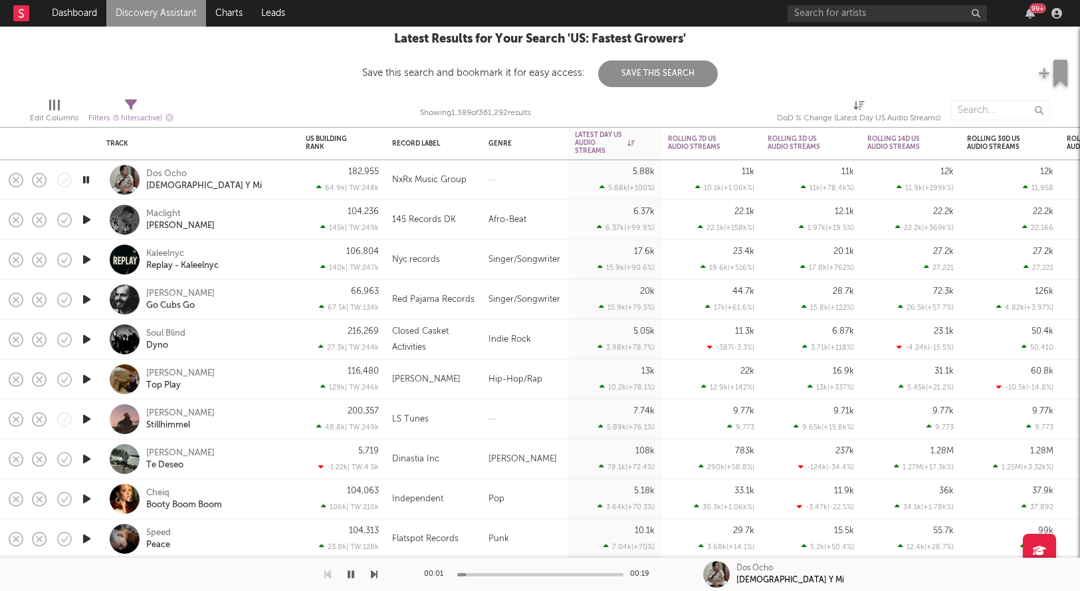
click at [87, 175] on icon "button" at bounding box center [86, 179] width 13 height 17
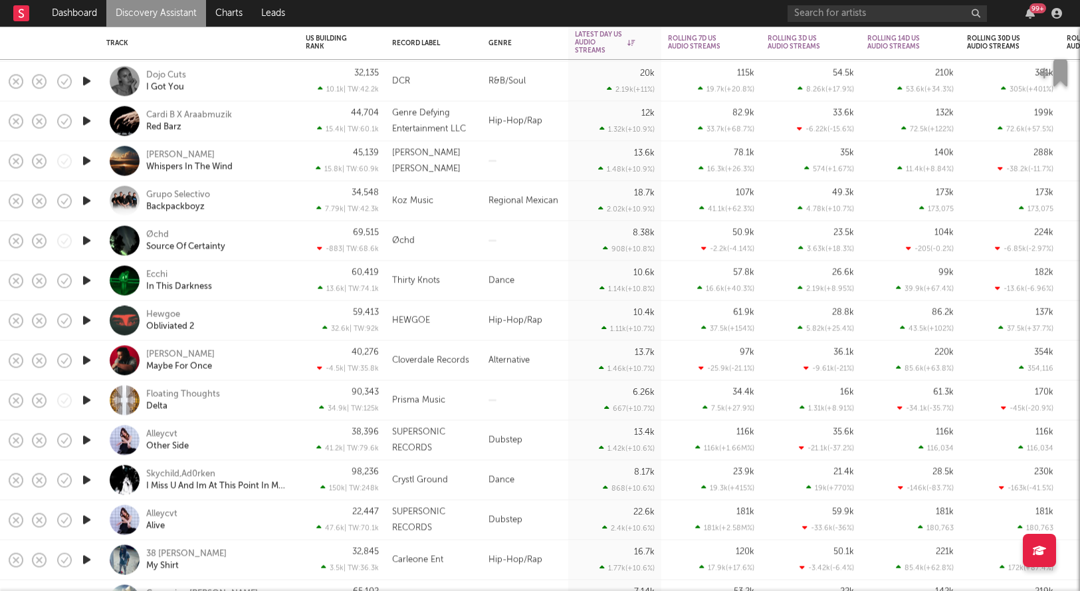
click at [84, 122] on icon "button" at bounding box center [87, 121] width 14 height 17
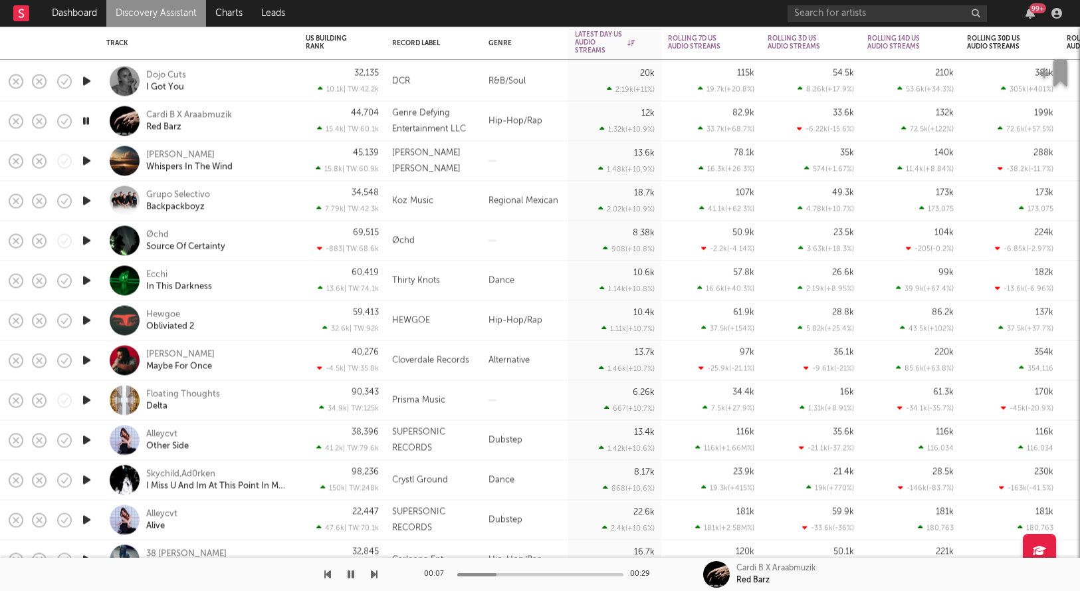
click at [84, 122] on icon "button" at bounding box center [86, 121] width 13 height 17
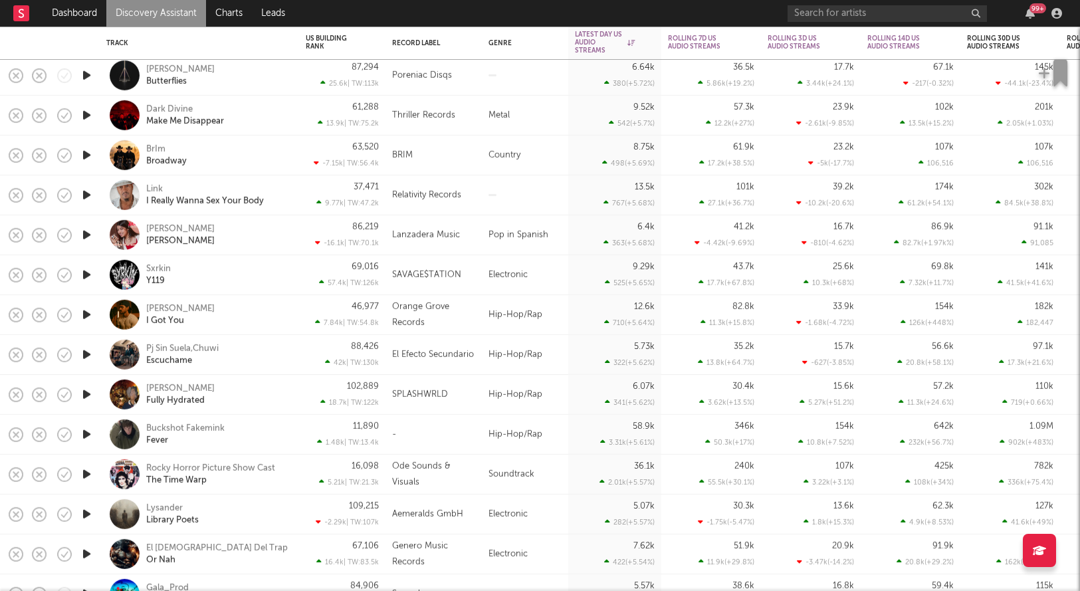
click at [88, 393] on icon "button" at bounding box center [87, 394] width 14 height 17
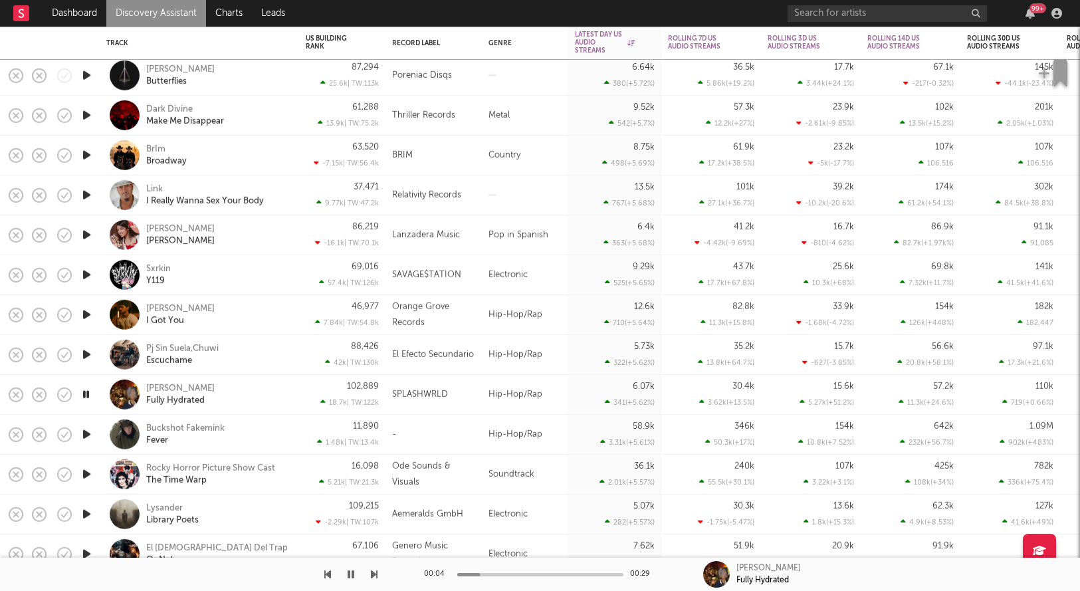
click at [88, 395] on icon "button" at bounding box center [86, 394] width 13 height 17
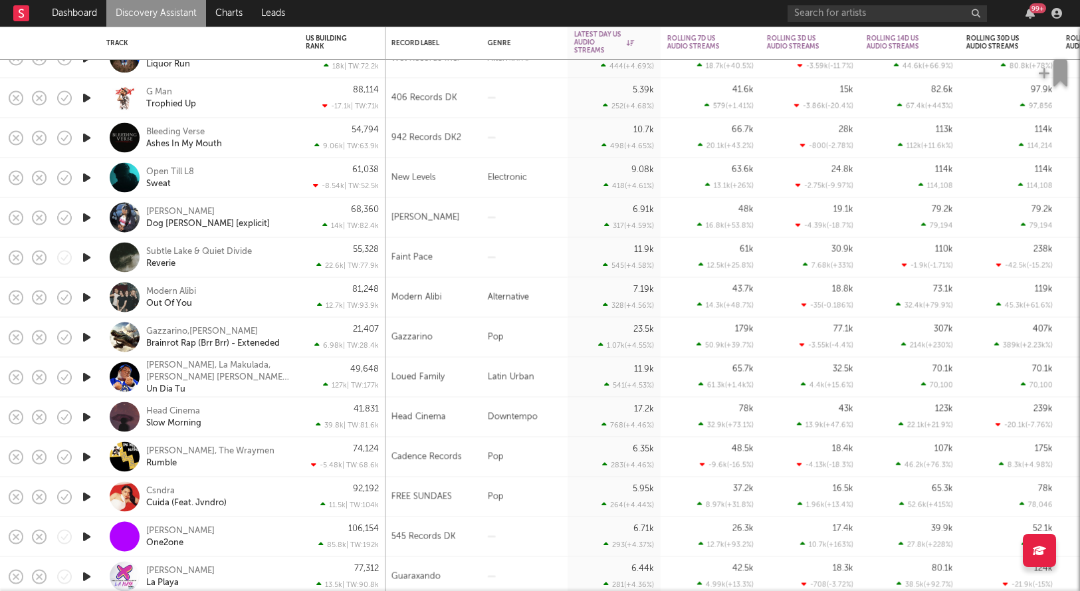
click at [86, 222] on icon "button" at bounding box center [87, 217] width 14 height 17
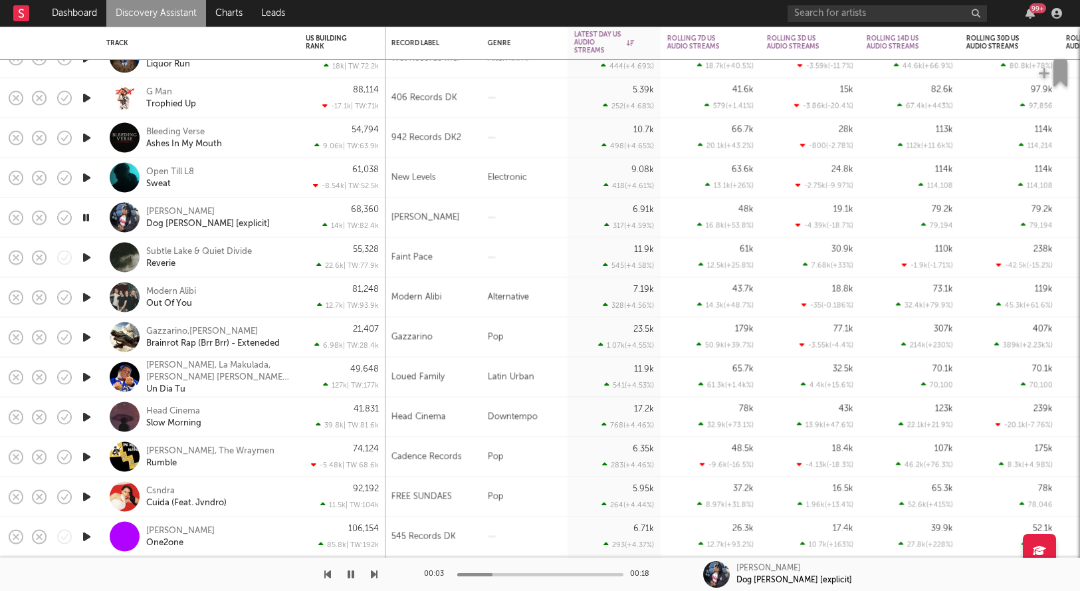
click at [86, 221] on icon "button" at bounding box center [86, 217] width 13 height 17
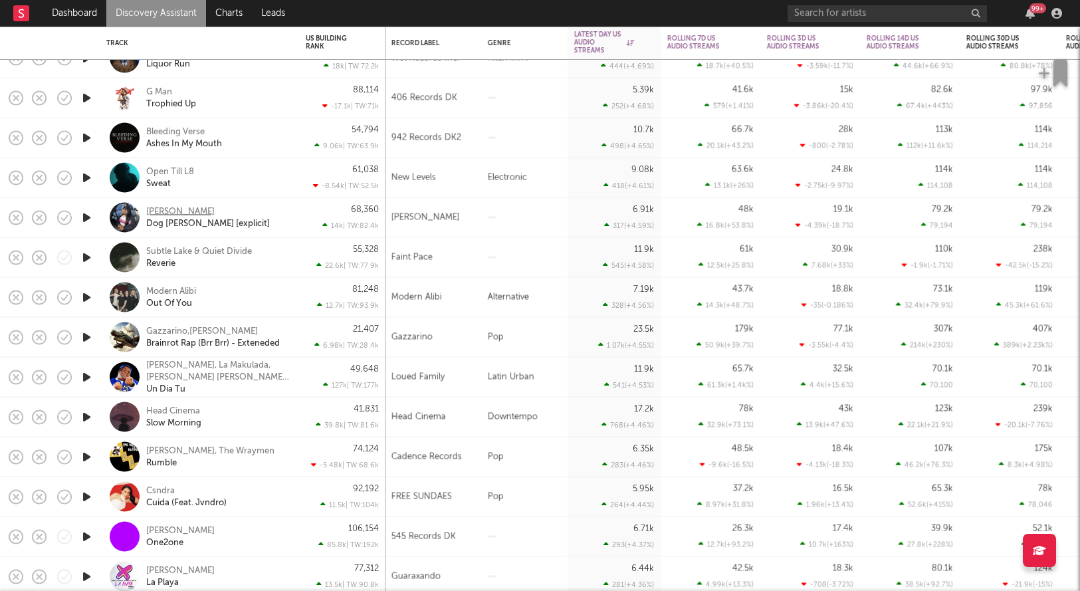
click at [181, 211] on div "[PERSON_NAME]" at bounding box center [180, 211] width 68 height 12
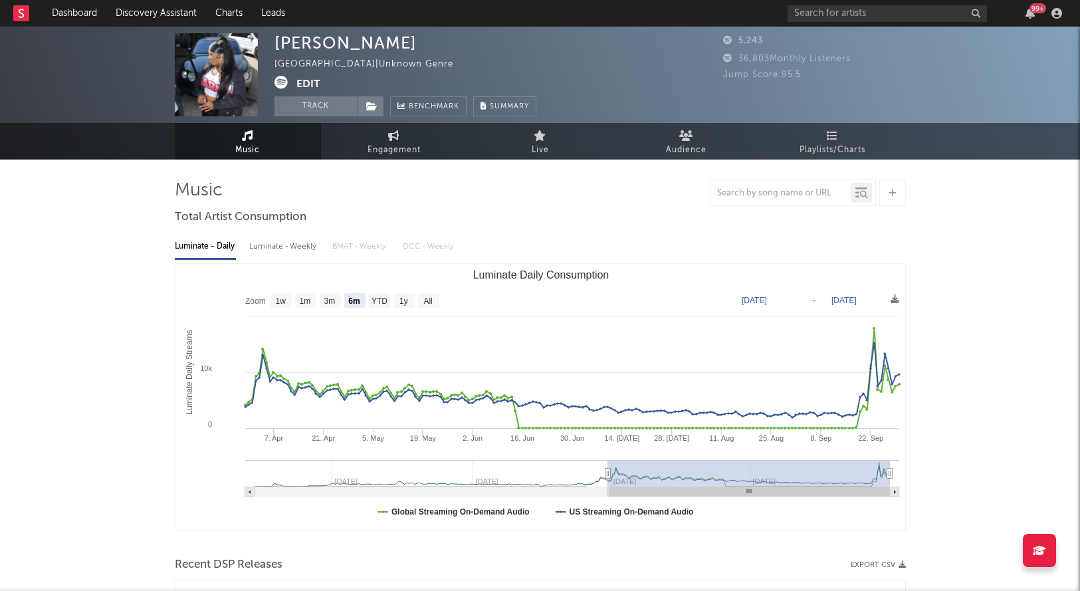
select select "6m"
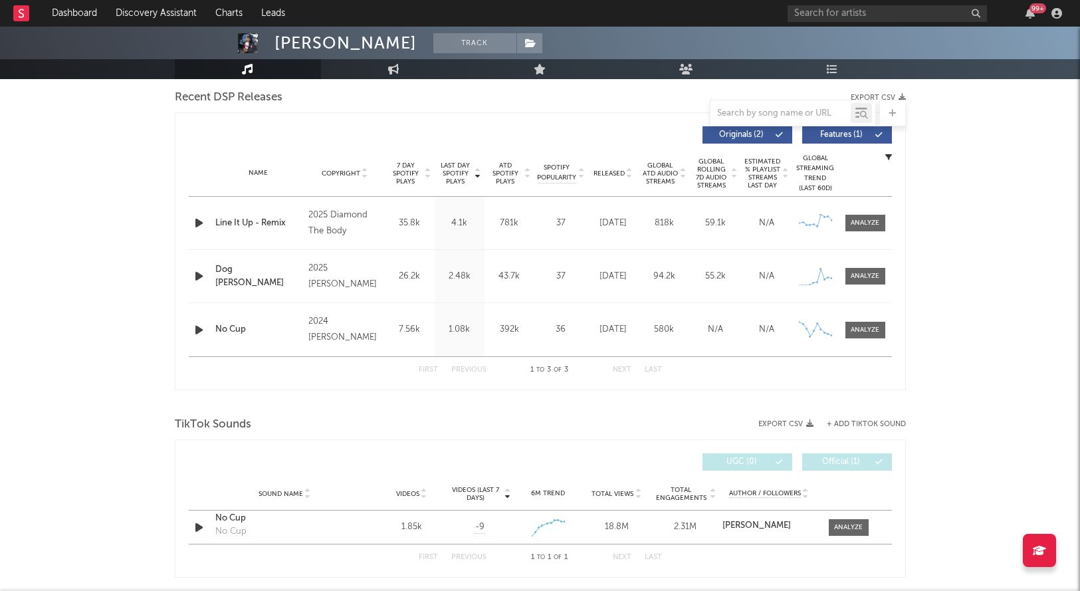
scroll to position [468, 0]
click at [865, 270] on div at bounding box center [864, 275] width 29 height 10
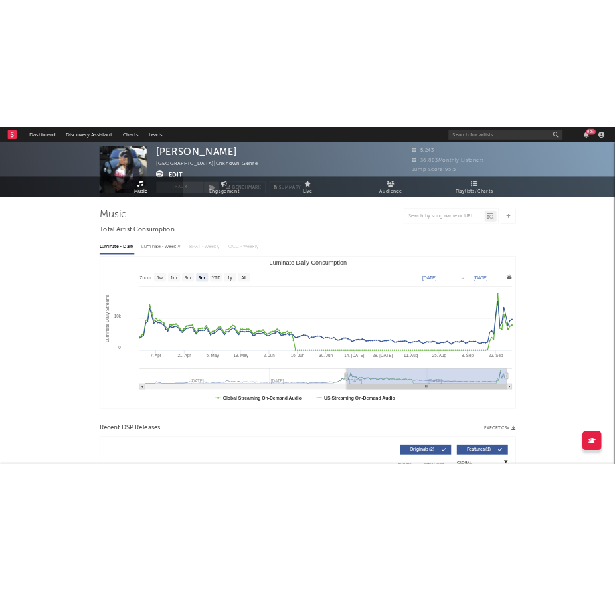
scroll to position [0, 0]
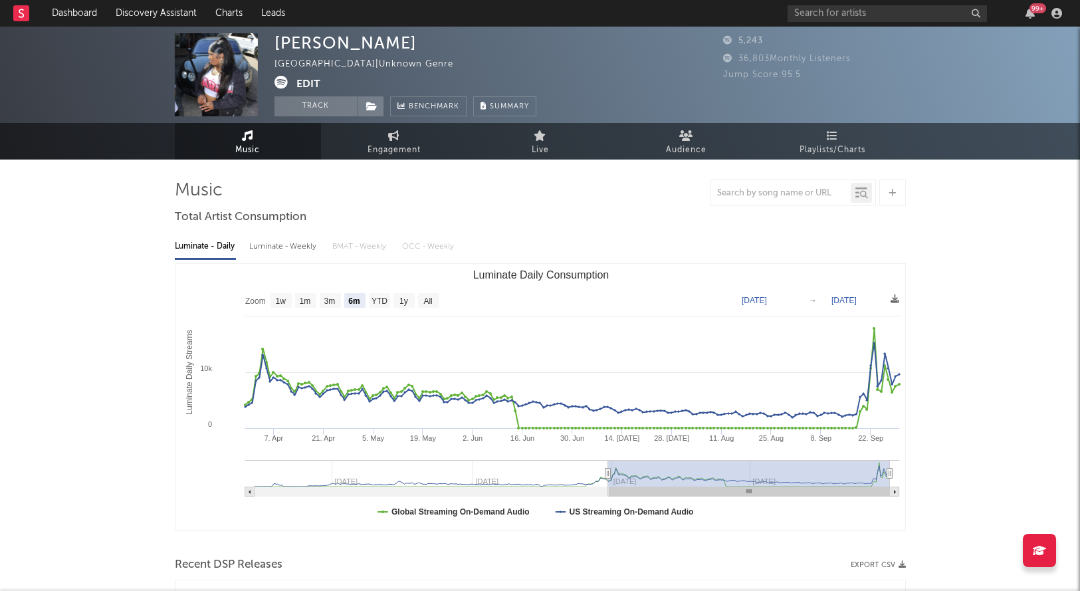
click at [290, 82] on span at bounding box center [285, 84] width 22 height 17
click at [282, 82] on icon at bounding box center [280, 82] width 13 height 13
select select "Zoom"
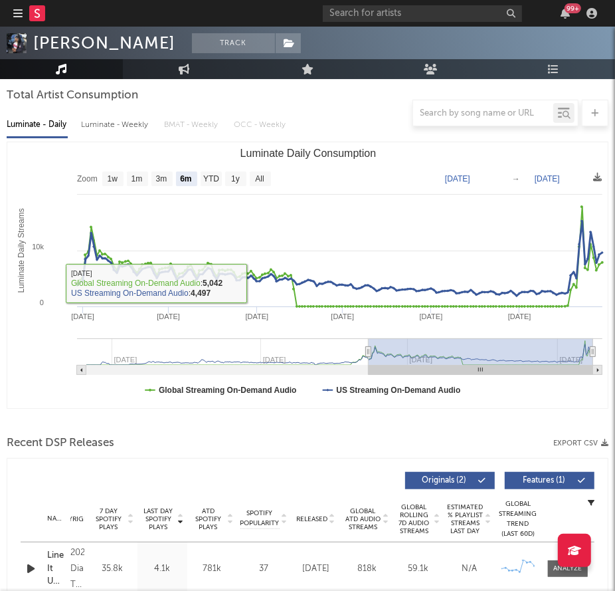
scroll to position [478, 0]
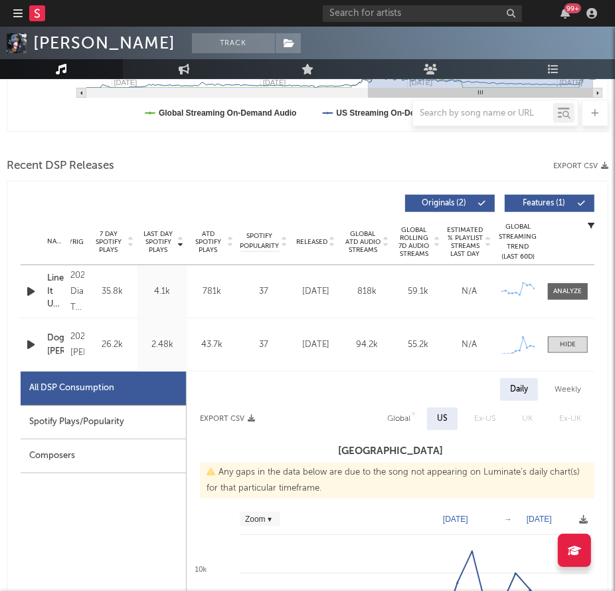
click at [59, 336] on div "Dog walker" at bounding box center [55, 345] width 17 height 26
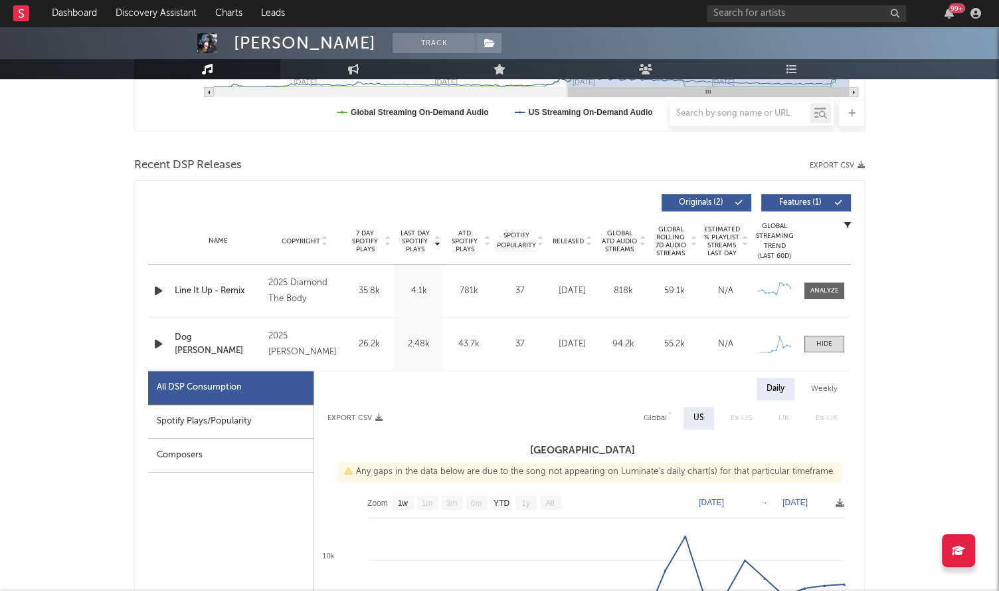
scroll to position [399, 0]
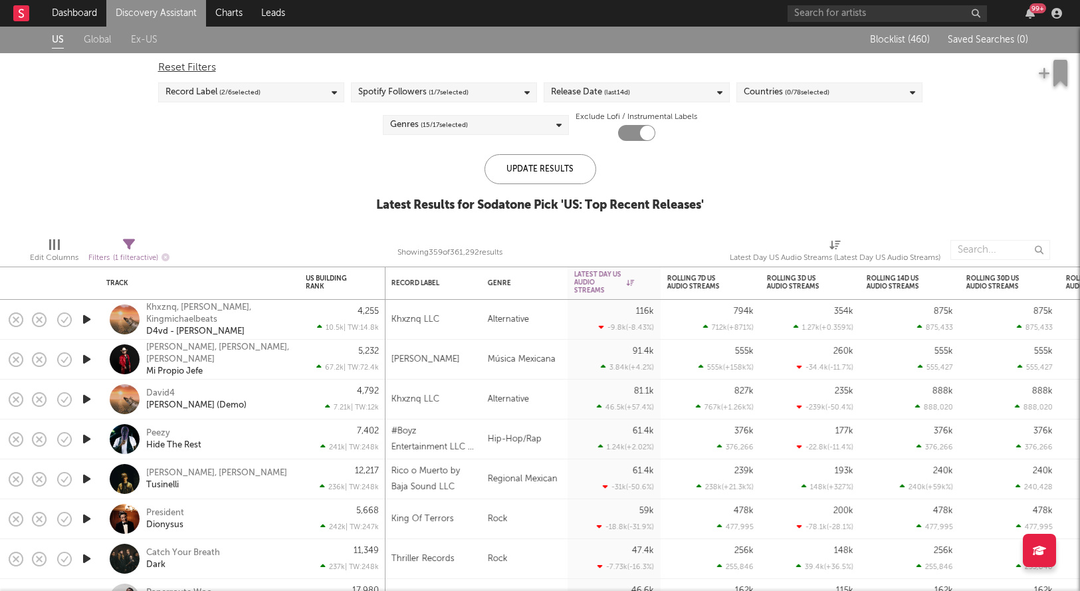
click at [649, 86] on div "Release Date (last 14 d)" at bounding box center [636, 92] width 186 height 20
click at [553, 193] on div at bounding box center [556, 192] width 11 height 11
click at [551, 193] on input "From to days ago" at bounding box center [551, 196] width 0 height 21
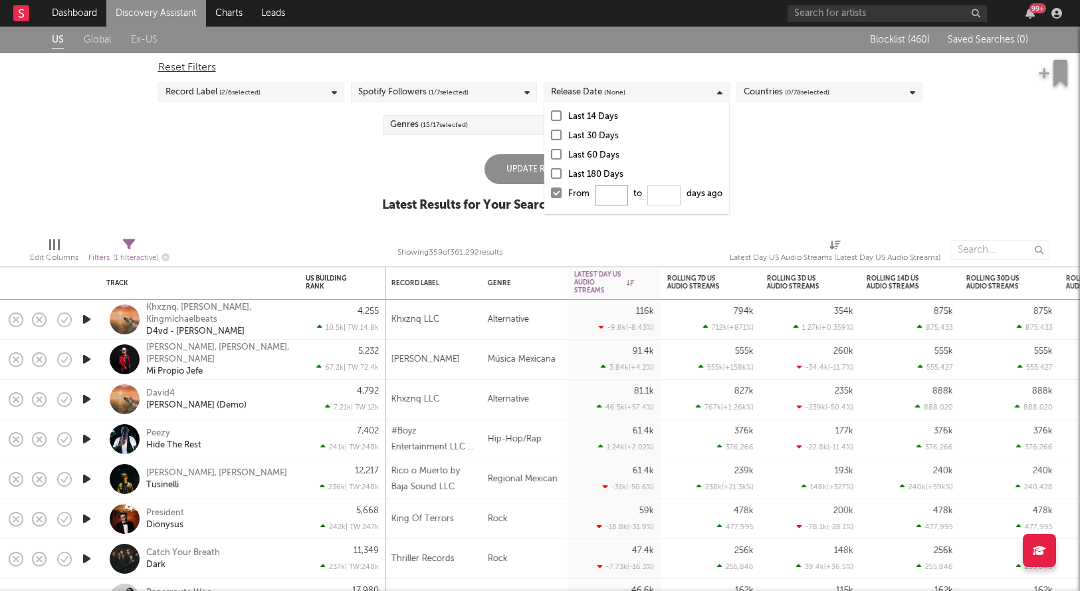
click at [614, 193] on input "From to days ago" at bounding box center [611, 195] width 33 height 20
type input "0"
click at [533, 163] on div "Update Results" at bounding box center [540, 169] width 112 height 30
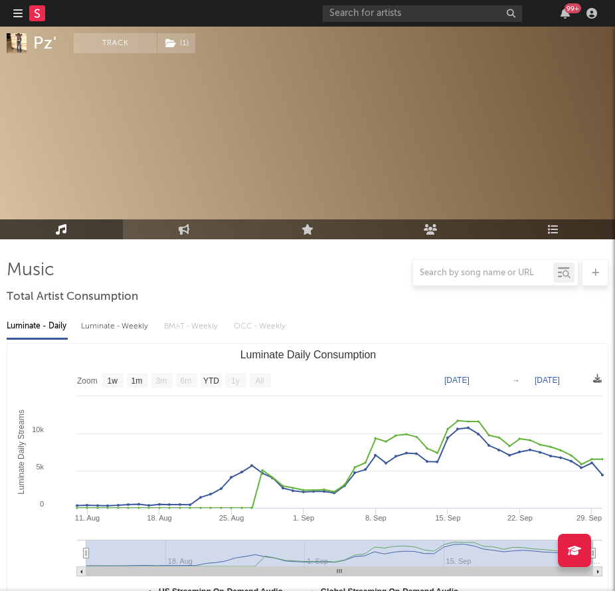
select select "1w"
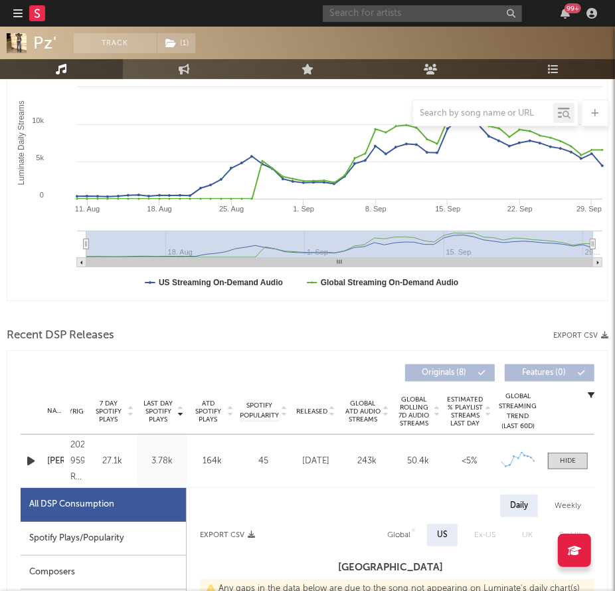
click at [397, 18] on input "text" at bounding box center [422, 13] width 199 height 17
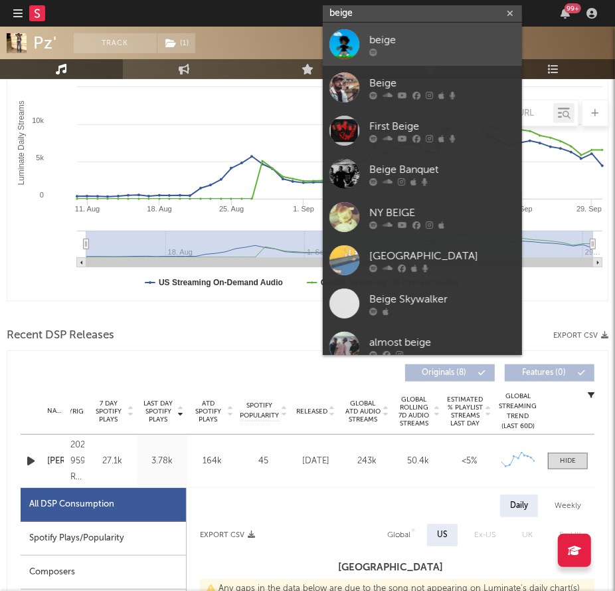
type input "beige"
click at [427, 37] on div "beige" at bounding box center [442, 40] width 146 height 16
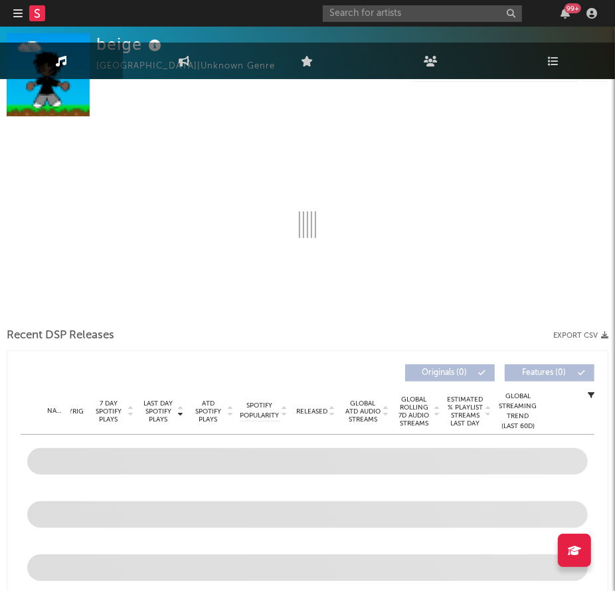
select select "1w"
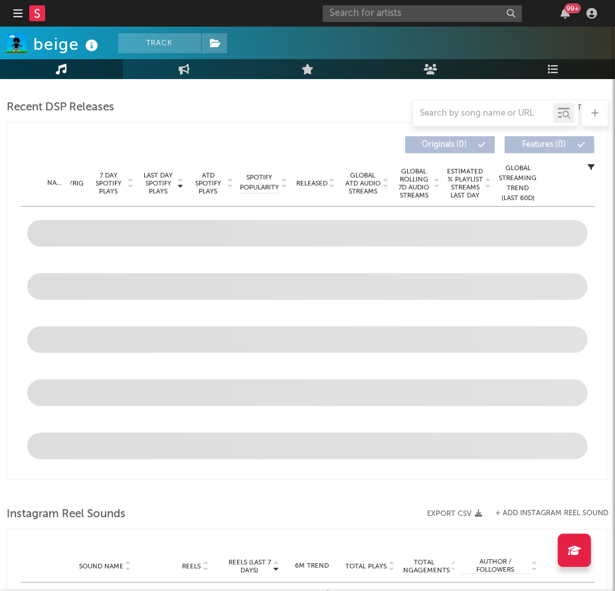
scroll to position [536, 0]
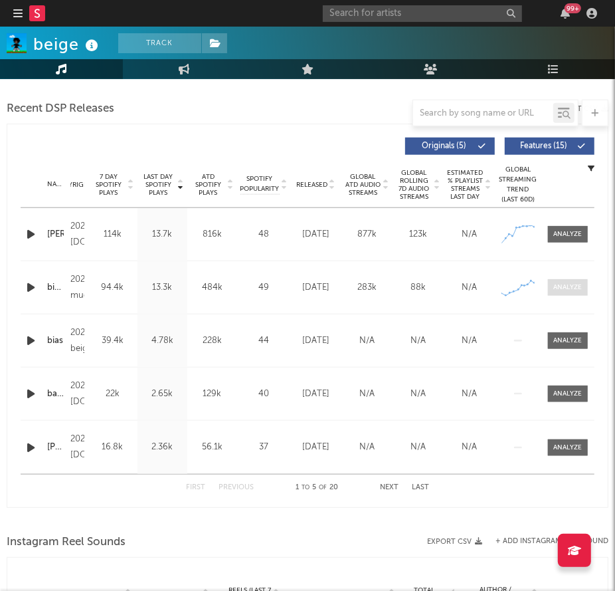
click at [568, 284] on div at bounding box center [568, 287] width 29 height 10
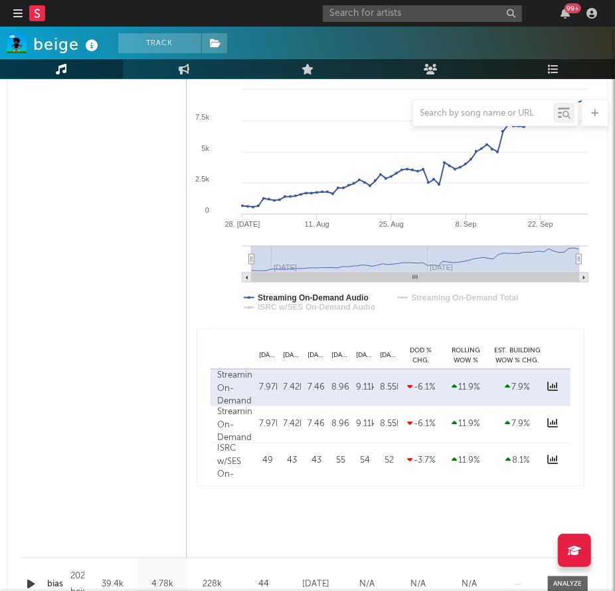
scroll to position [937, 0]
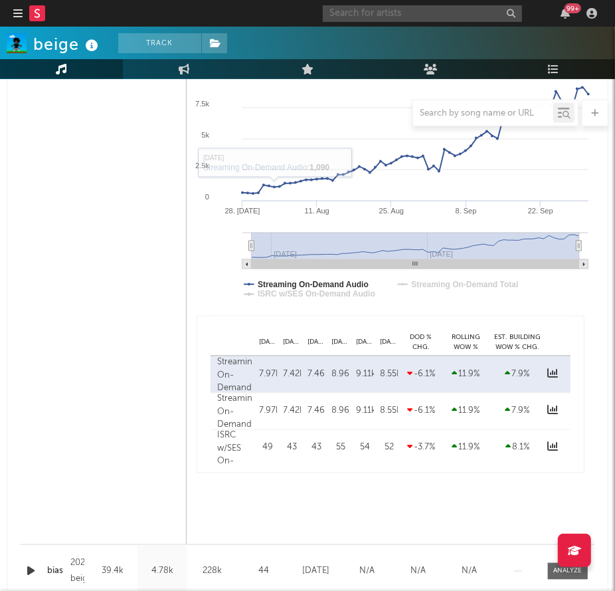
click at [360, 20] on input "text" at bounding box center [422, 13] width 199 height 17
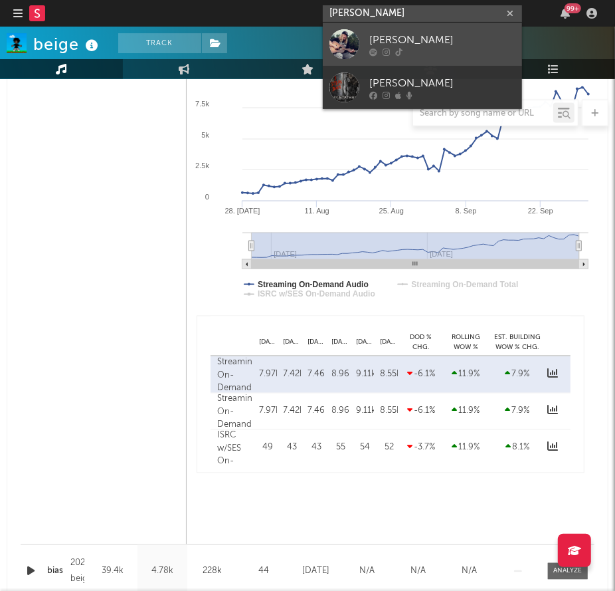
type input "[PERSON_NAME]"
click at [466, 40] on div "[PERSON_NAME]" at bounding box center [442, 40] width 146 height 16
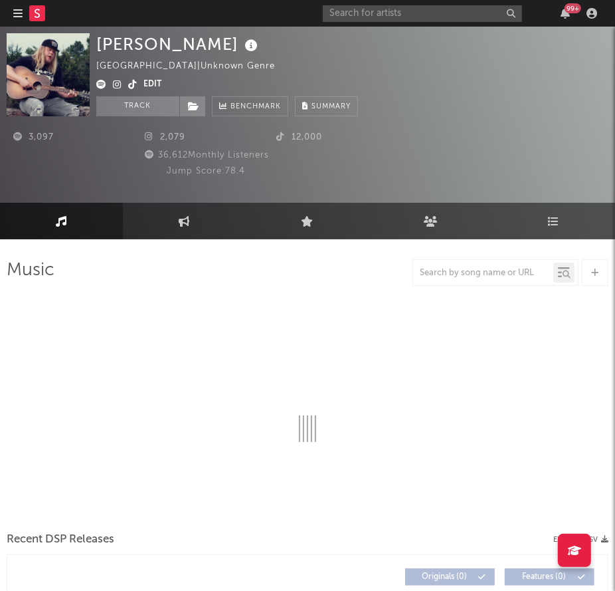
select select "6m"
